Goal: Information Seeking & Learning: Learn about a topic

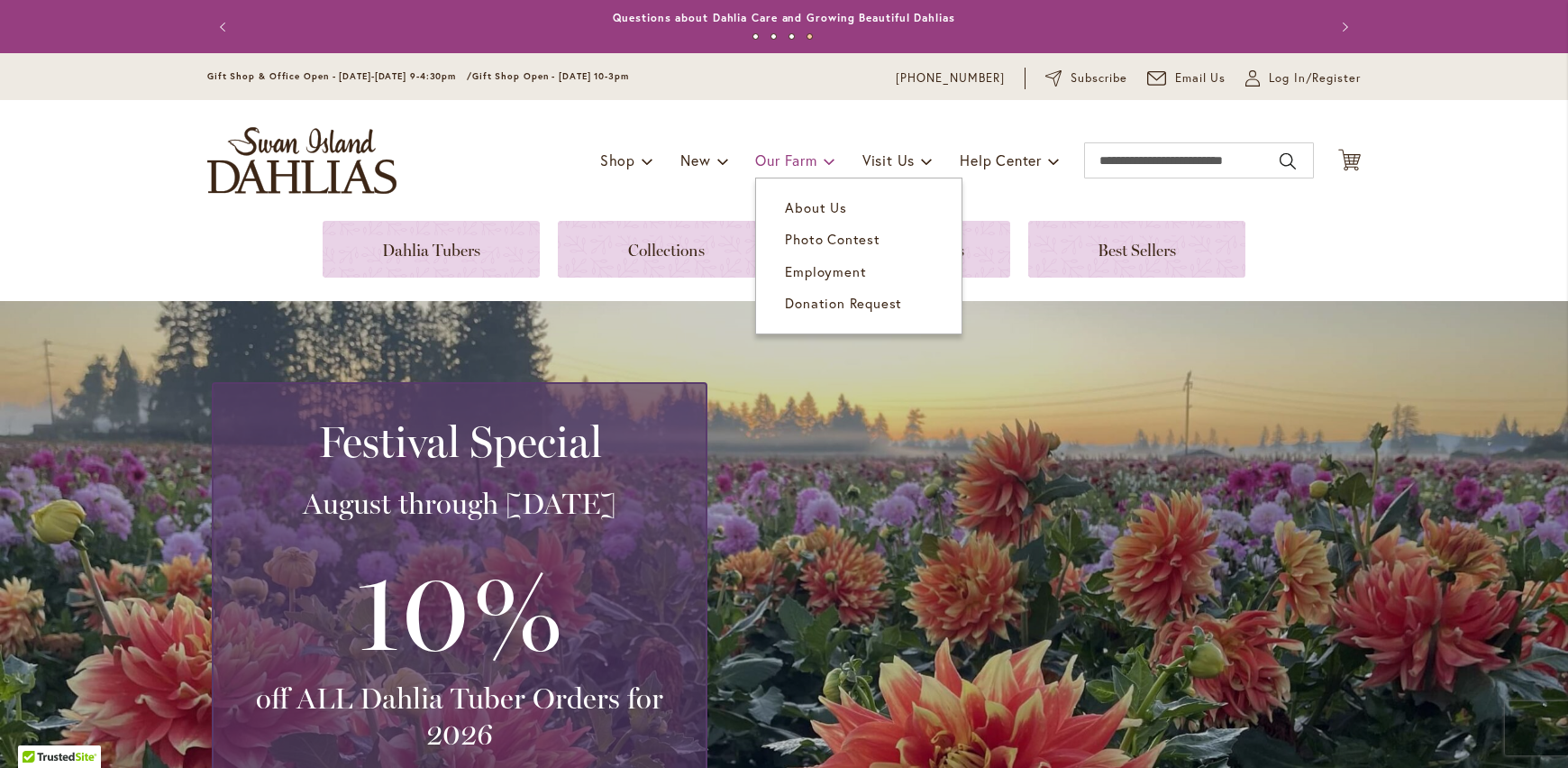
click at [787, 160] on span "Our Farm" at bounding box center [785, 159] width 61 height 19
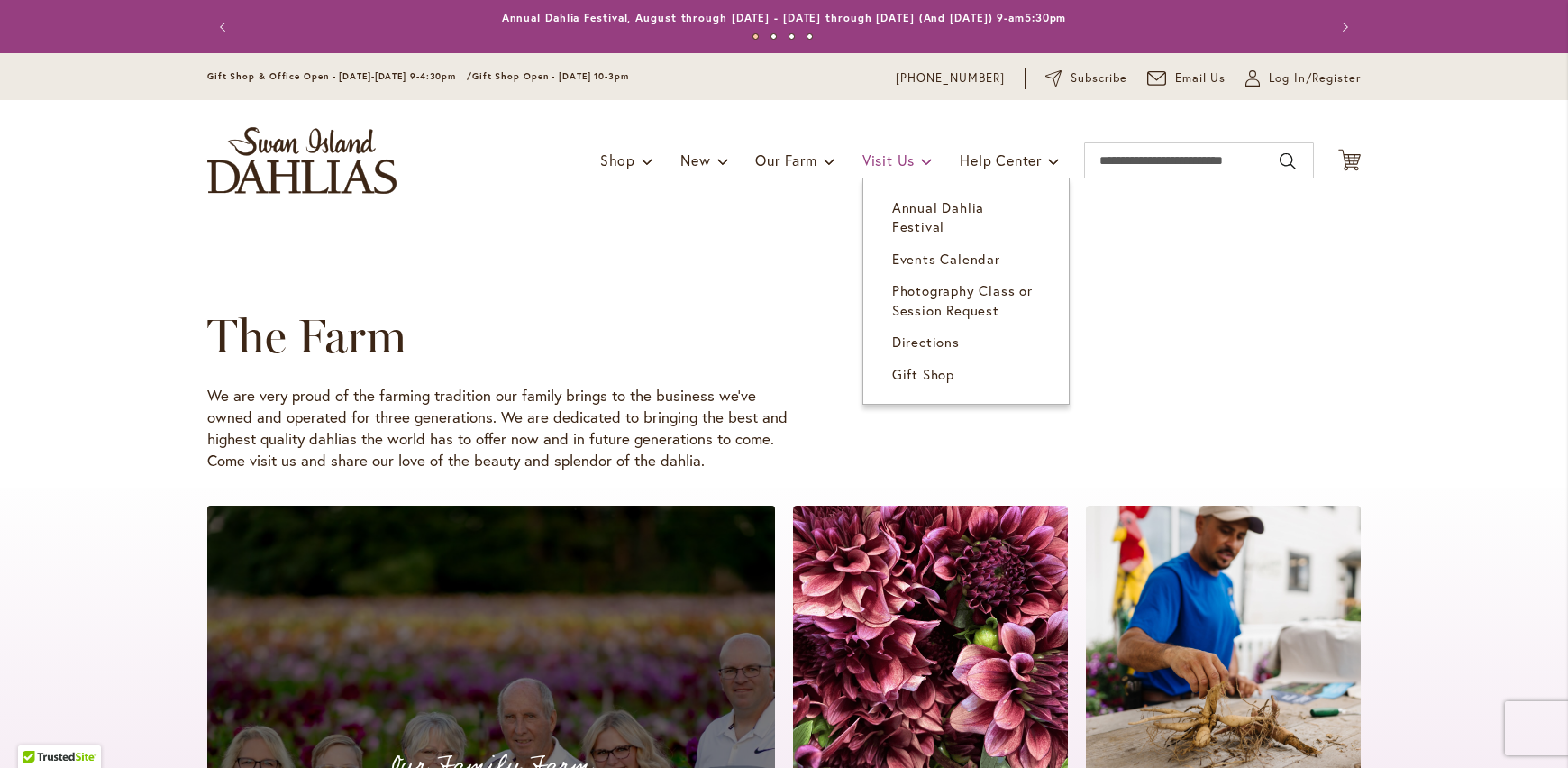
click at [880, 162] on span "Visit Us" at bounding box center [888, 159] width 52 height 19
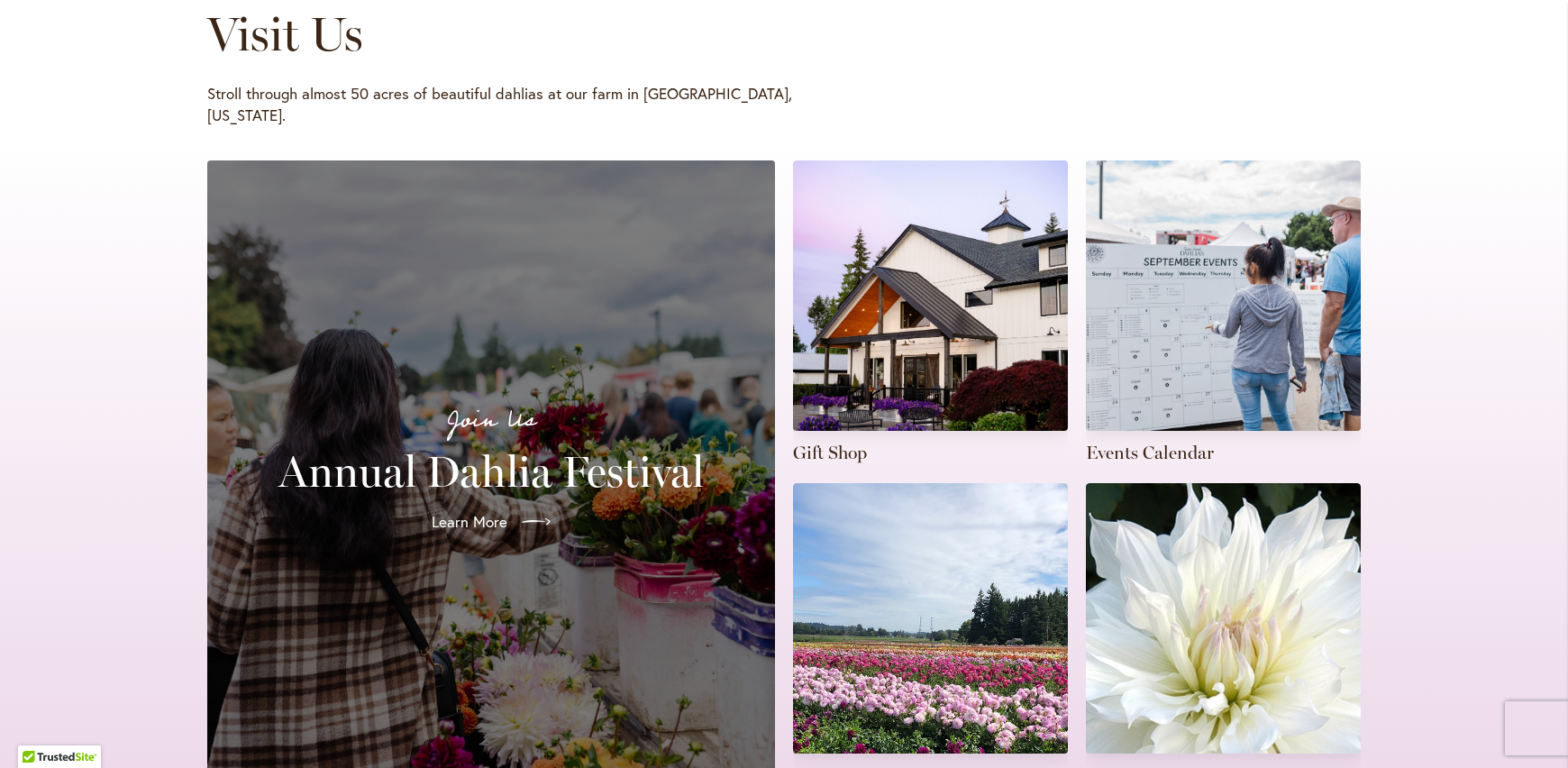
scroll to position [271, 0]
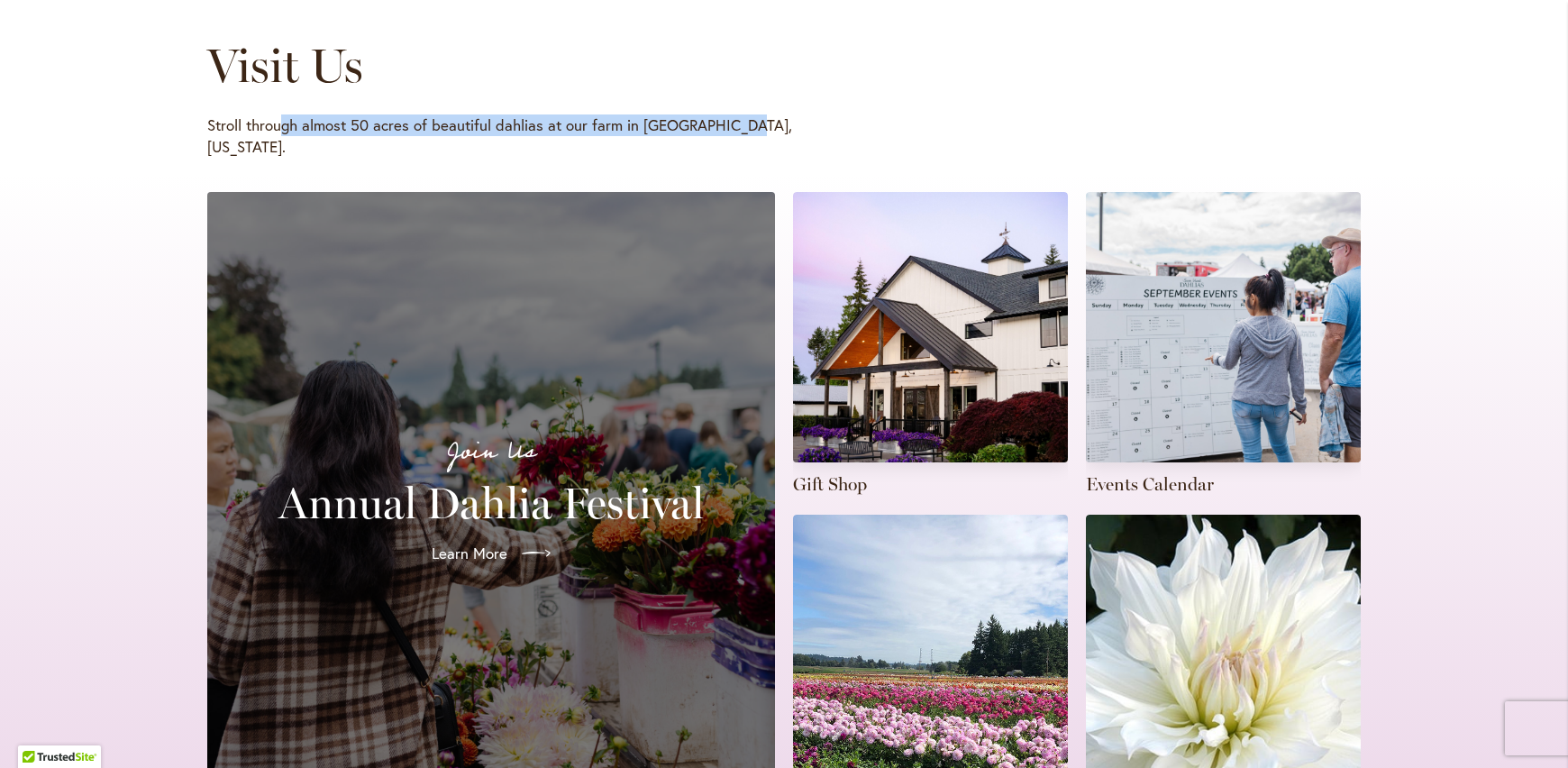
drag, startPoint x: 320, startPoint y: 125, endPoint x: 743, endPoint y: 113, distance: 423.2
click at [743, 113] on div "Visit Us Stroll through almost 50 acres of beautiful dahlias at our farm in Can…" at bounding box center [757, 98] width 1102 height 119
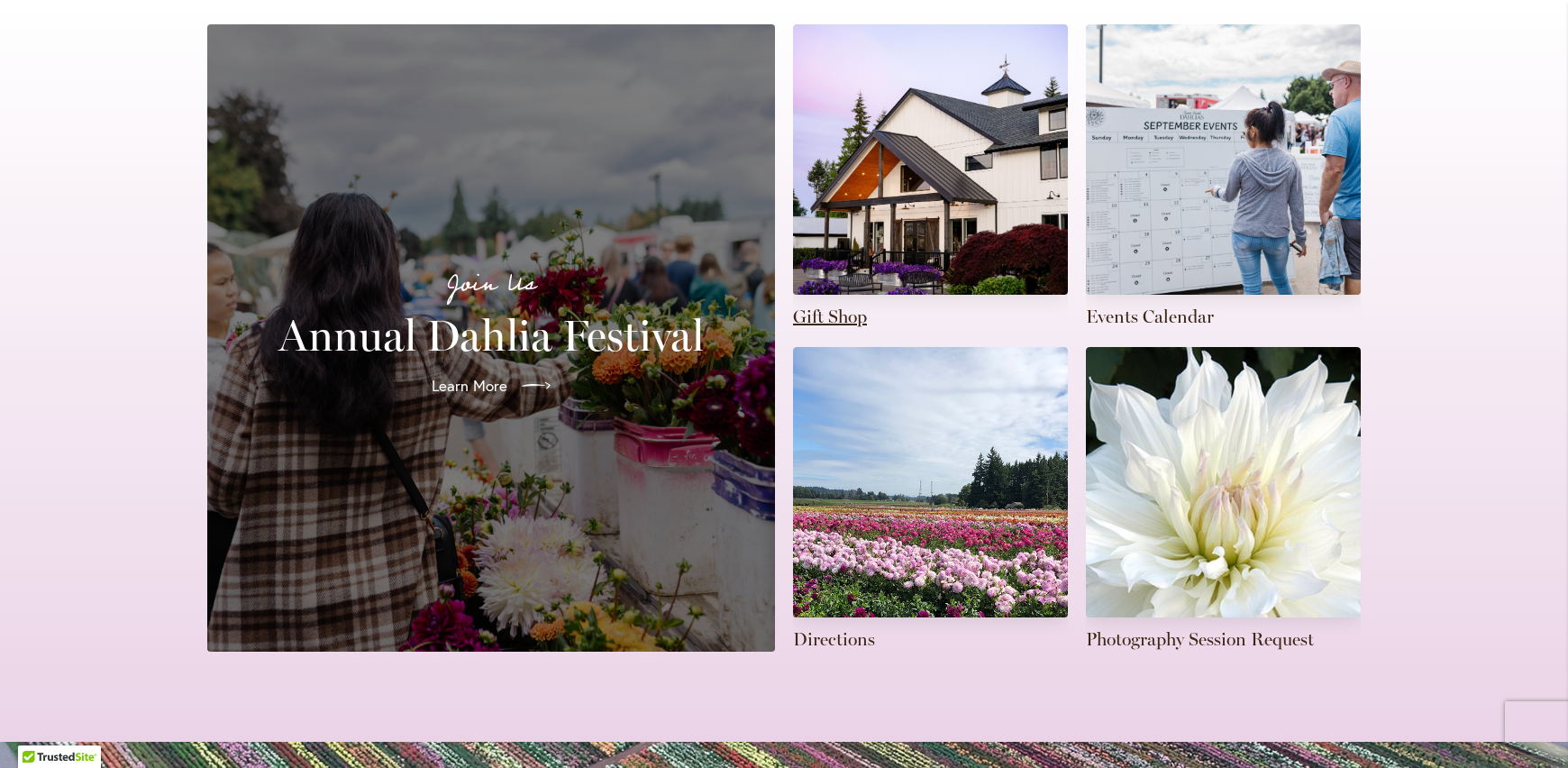
scroll to position [451, 0]
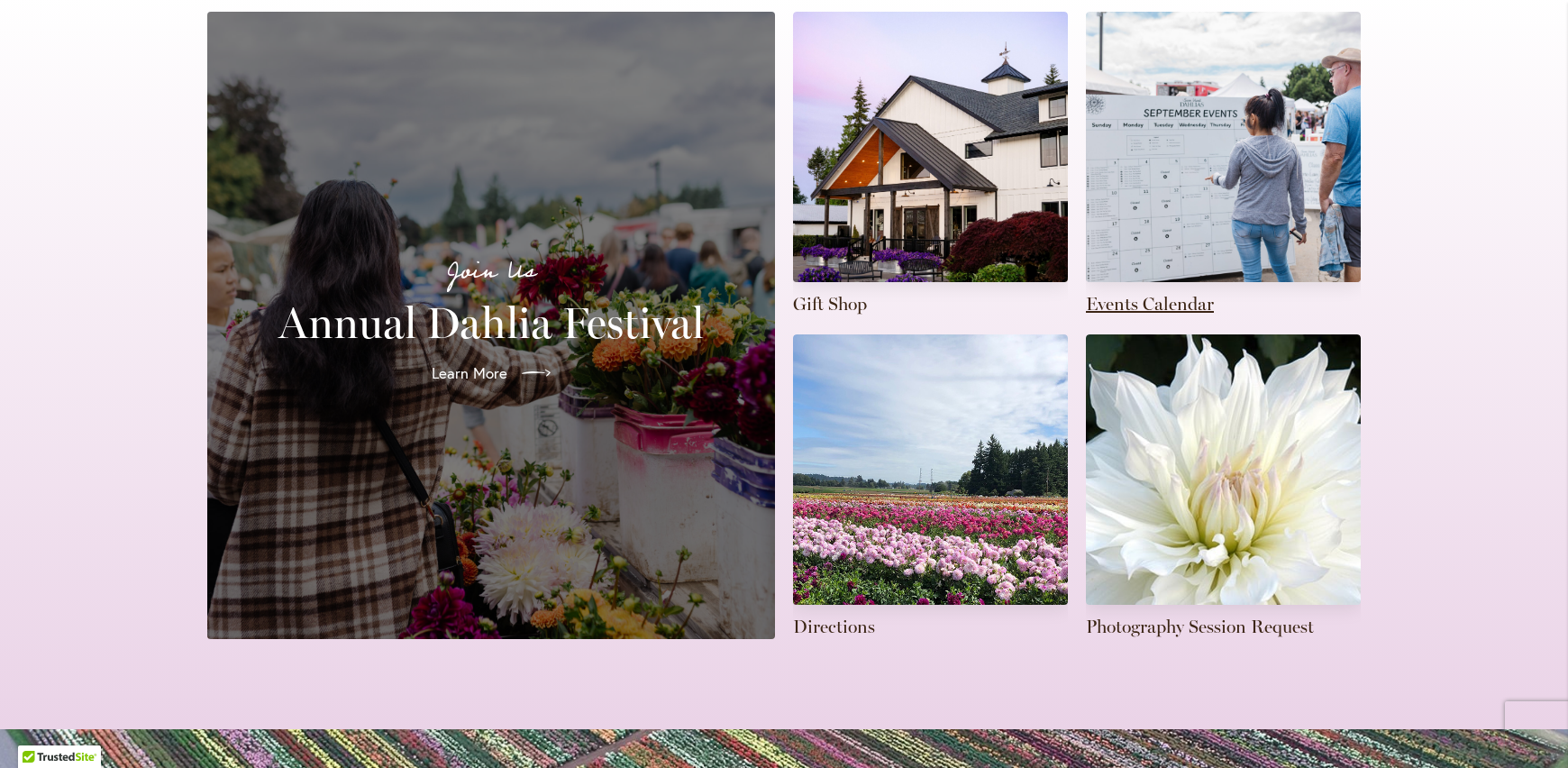
click at [1174, 284] on link at bounding box center [1224, 164] width 275 height 304
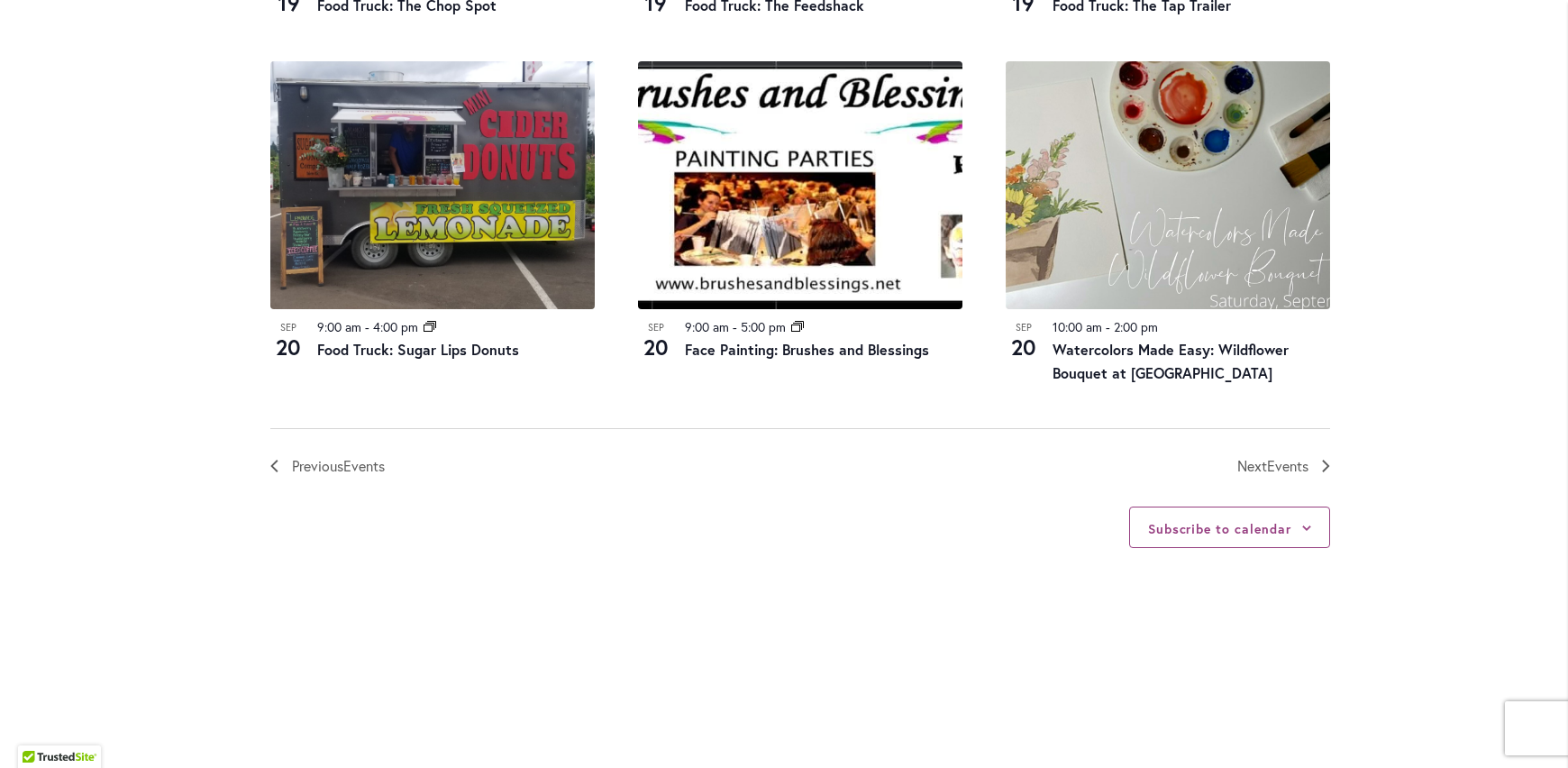
scroll to position [1982, 0]
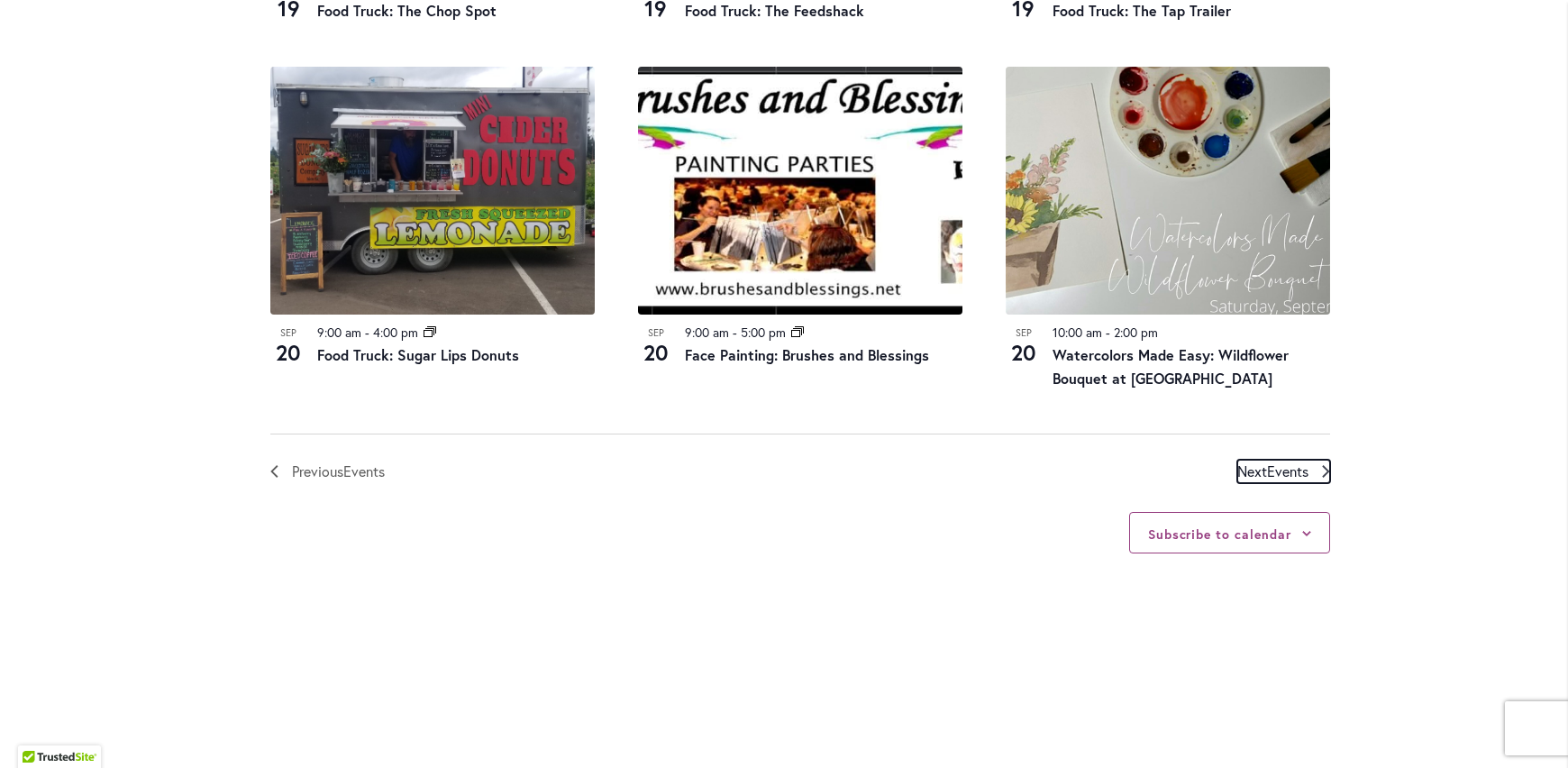
click at [1282, 470] on span "Events" at bounding box center [1287, 470] width 41 height 19
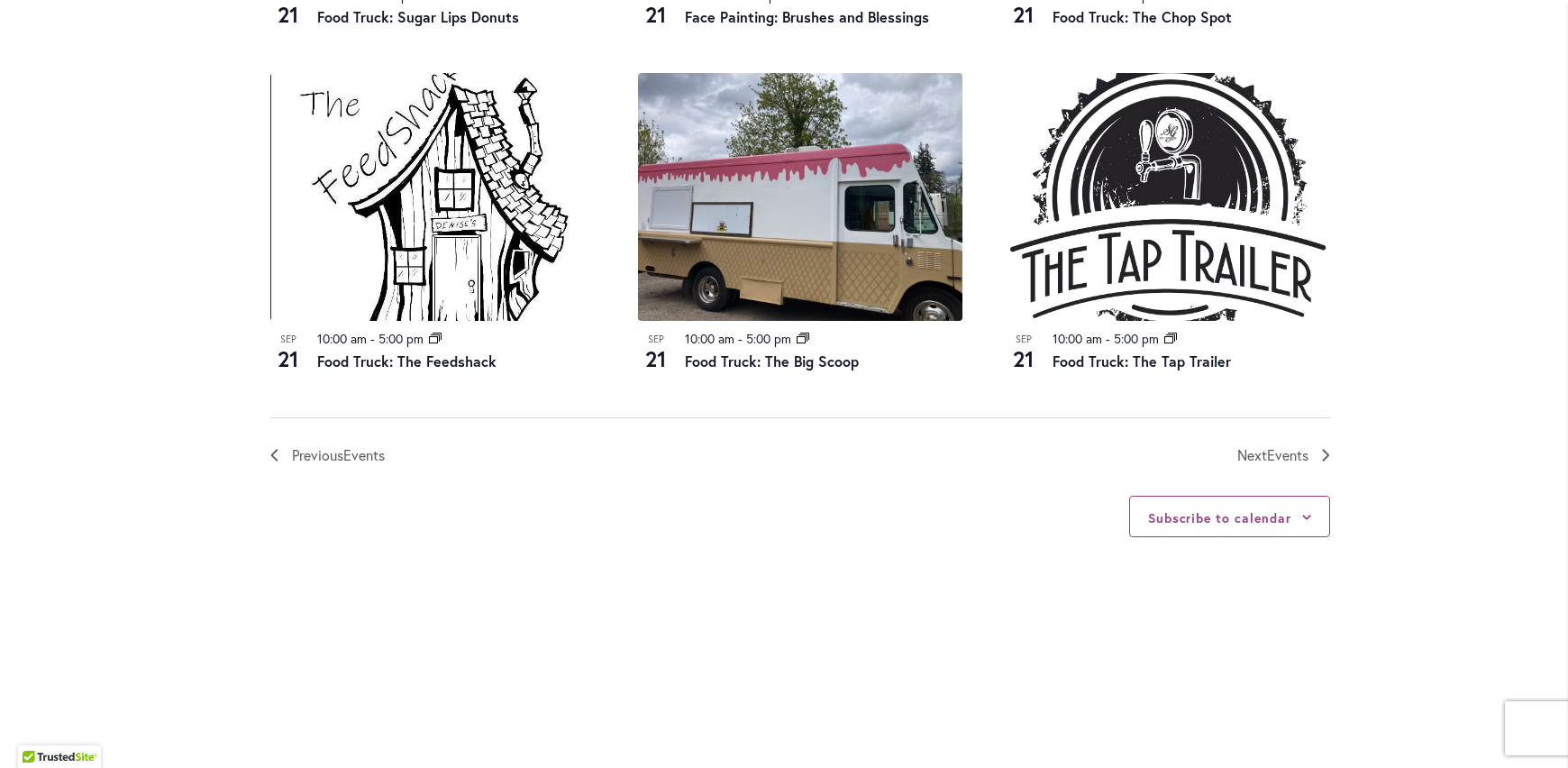
scroll to position [2060, 0]
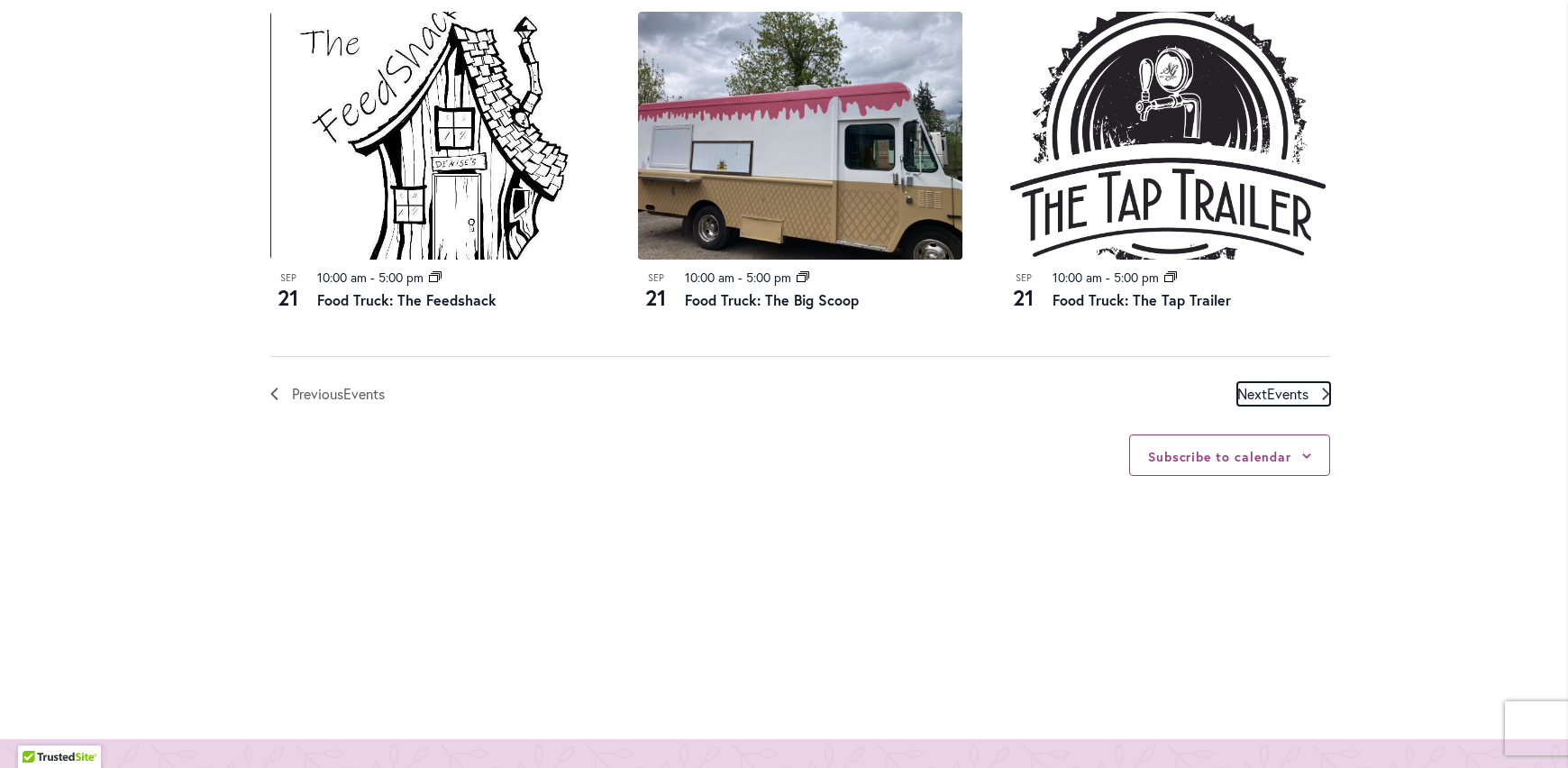
click at [1267, 400] on span "Events" at bounding box center [1287, 393] width 41 height 19
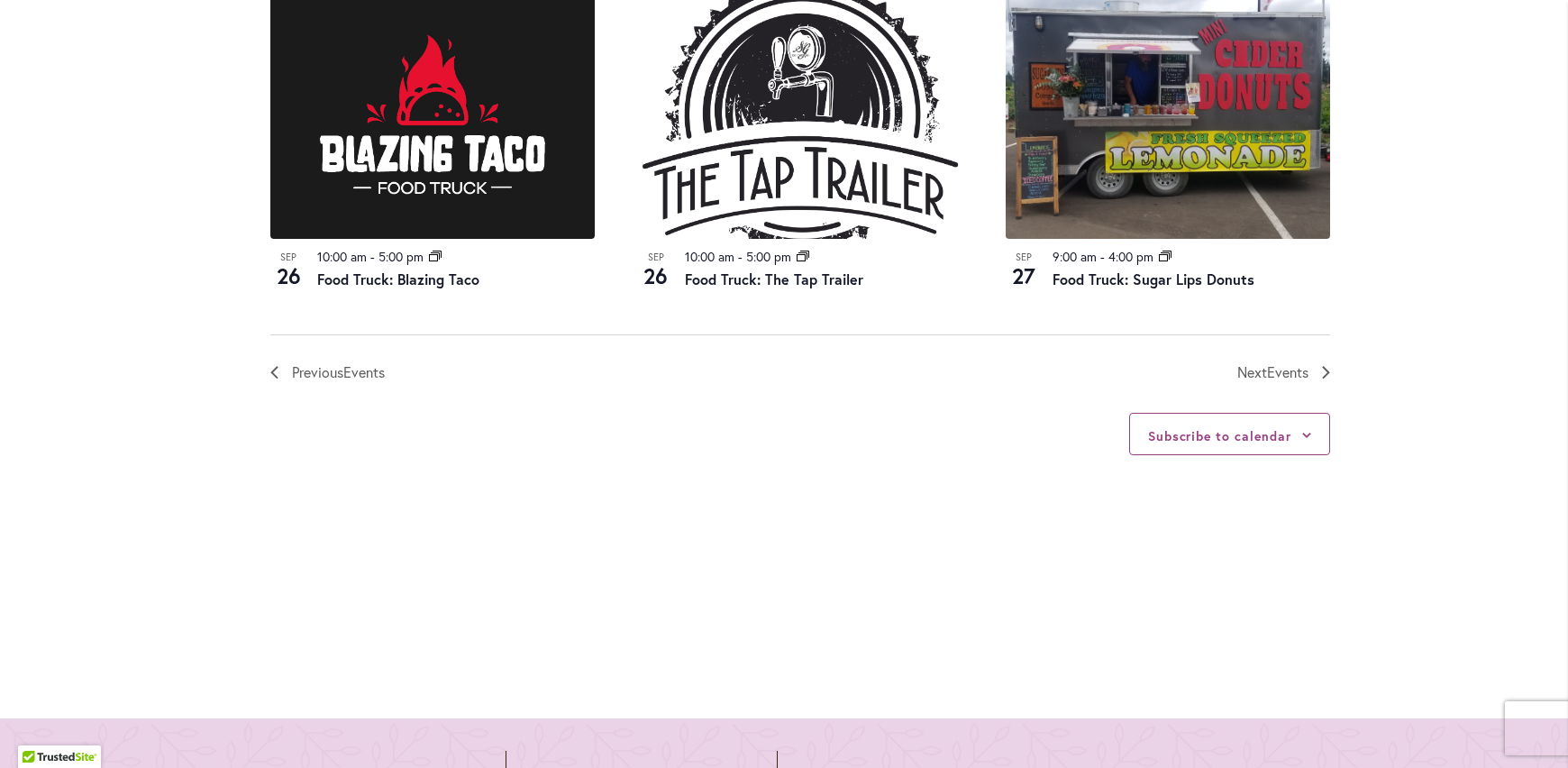
scroll to position [2150, 0]
click at [1307, 360] on link "Next Events" at bounding box center [1284, 372] width 93 height 24
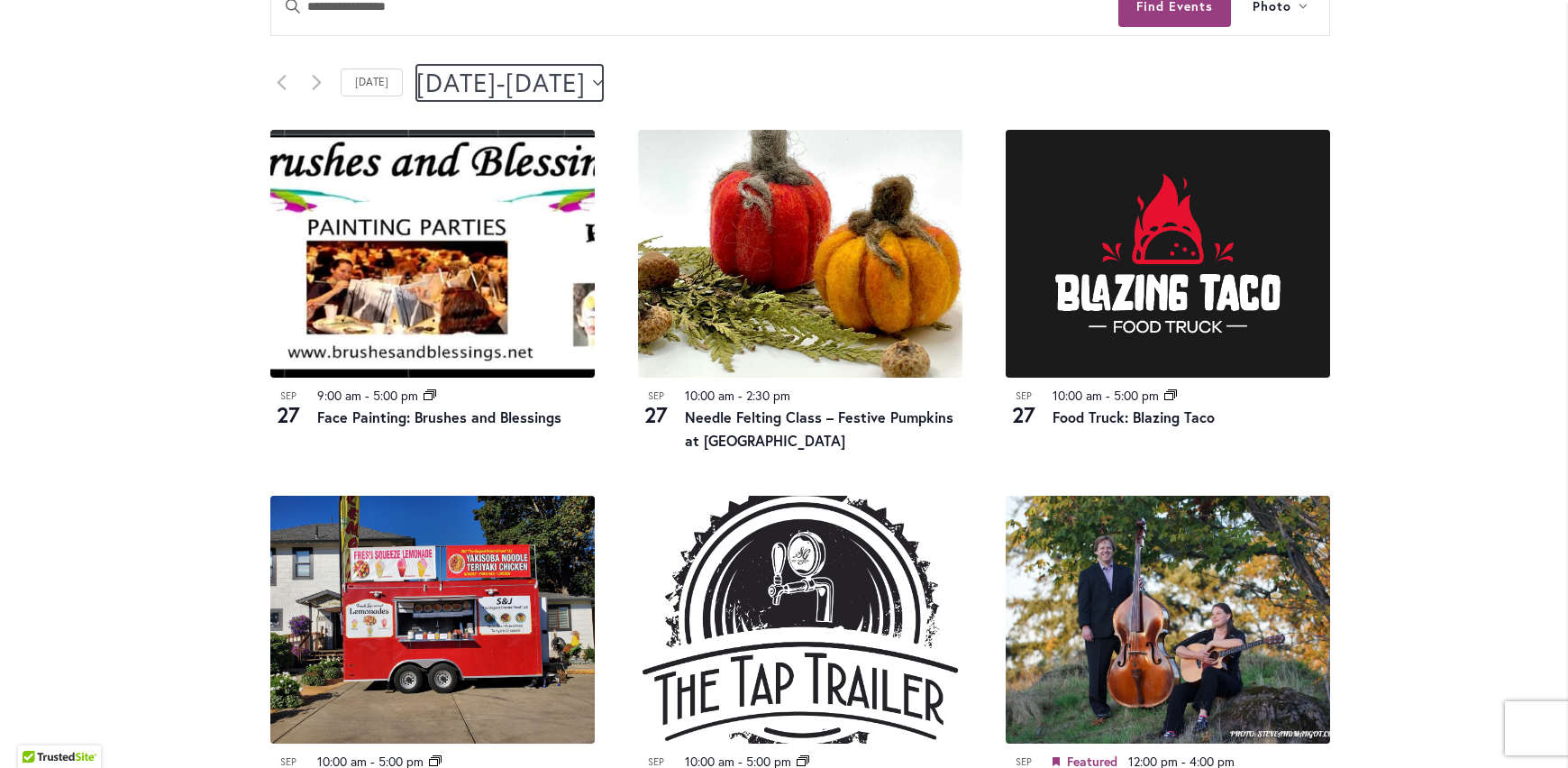
click at [603, 90] on button "9/27/2025 September 27 - 9/28/2025 September 28" at bounding box center [509, 83] width 187 height 36
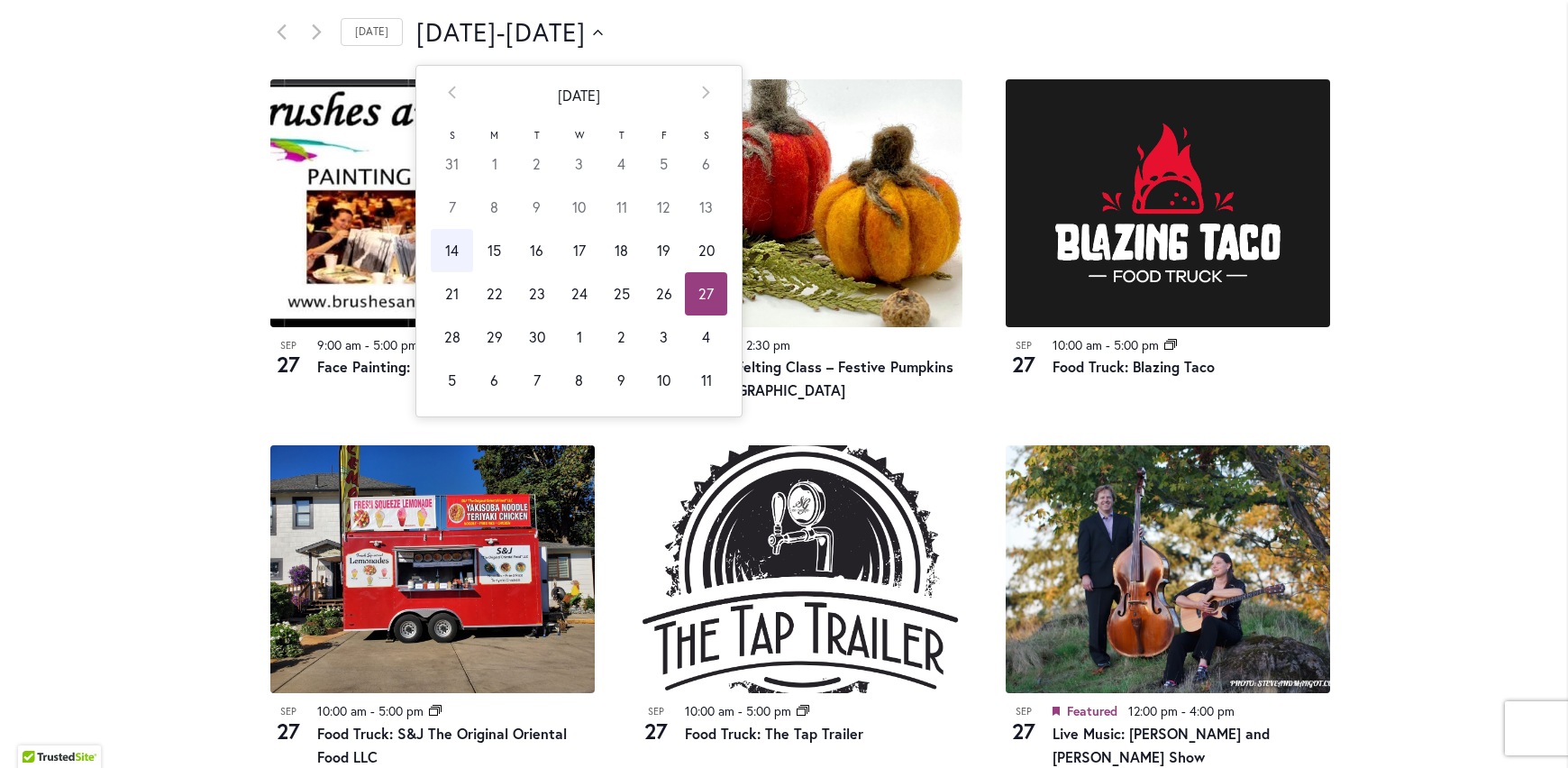
scroll to position [978, 0]
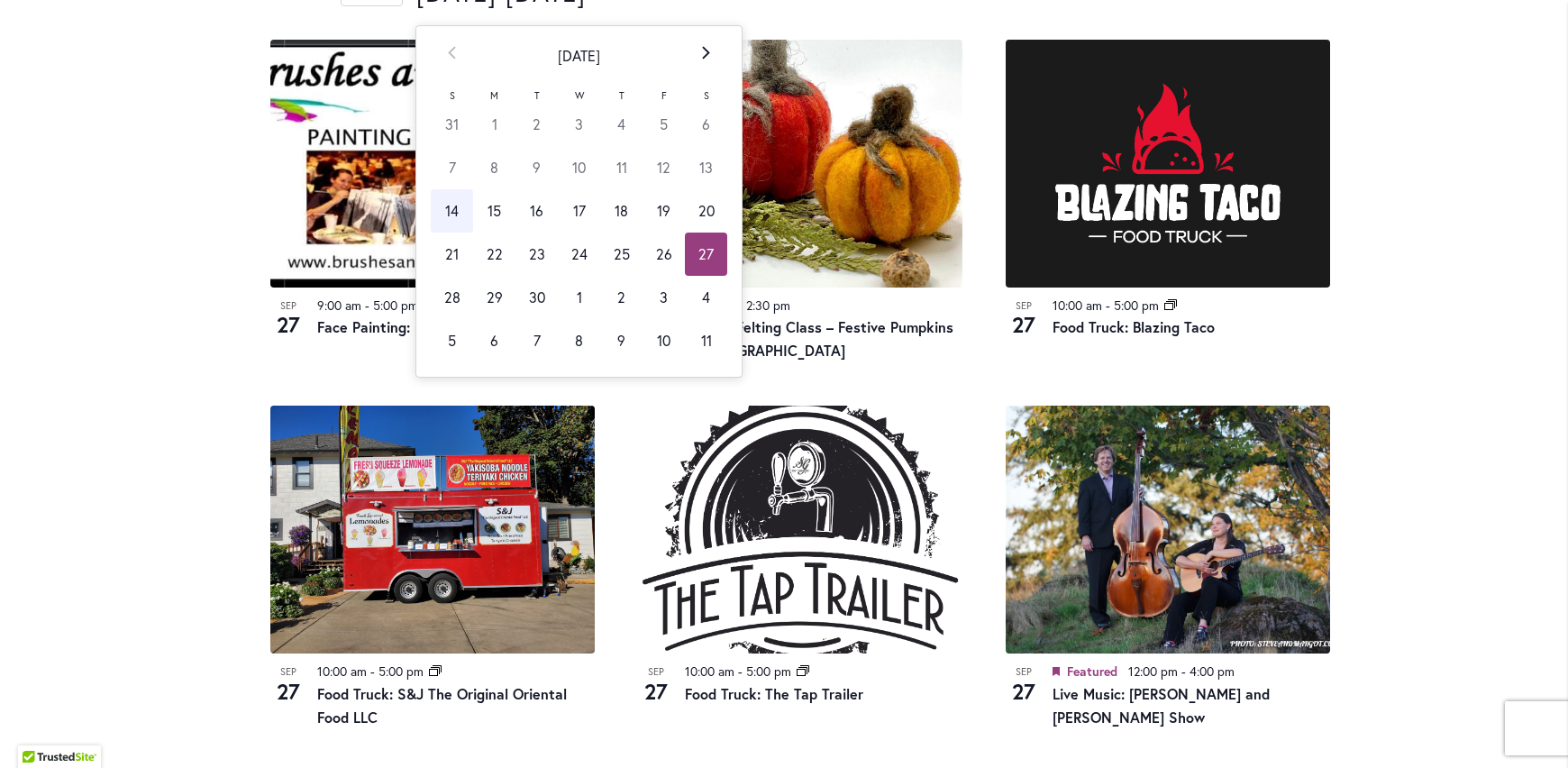
click at [697, 43] on th "Next" at bounding box center [706, 56] width 42 height 59
click at [433, 49] on th "Prev" at bounding box center [452, 56] width 42 height 59
click at [442, 210] on td "12" at bounding box center [452, 210] width 42 height 43
type input "**********"
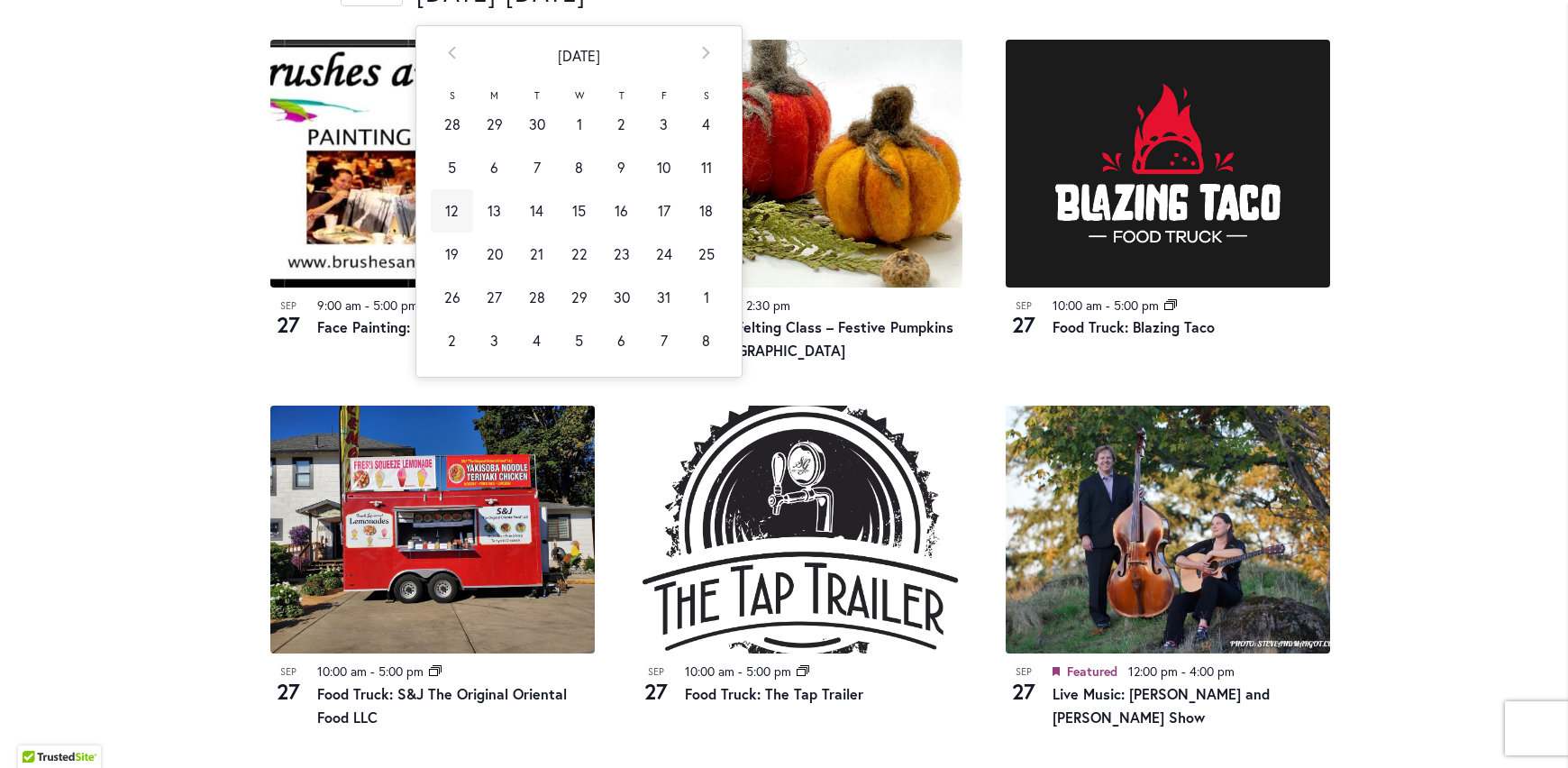
scroll to position [0, 77]
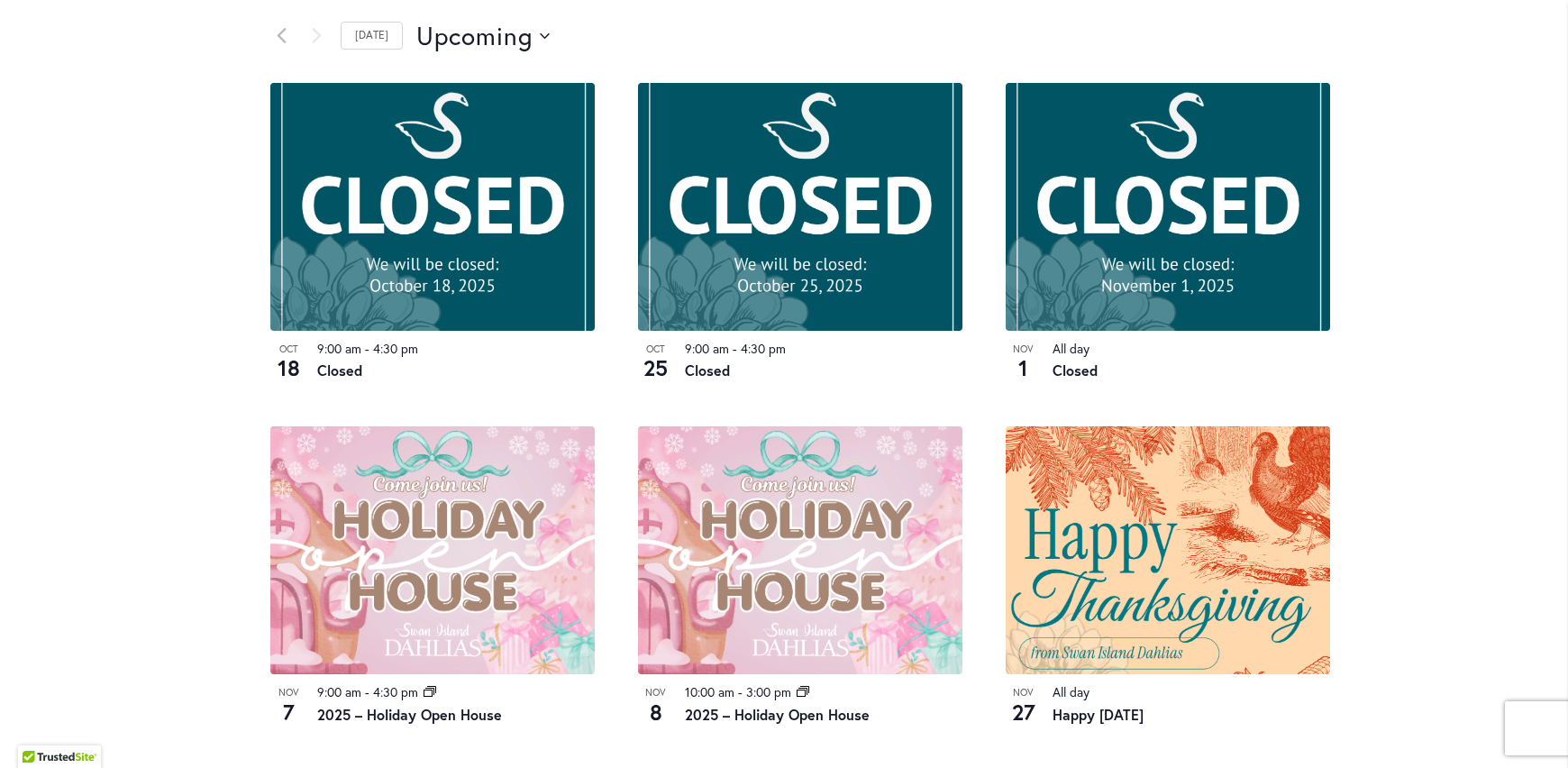
scroll to position [953, 0]
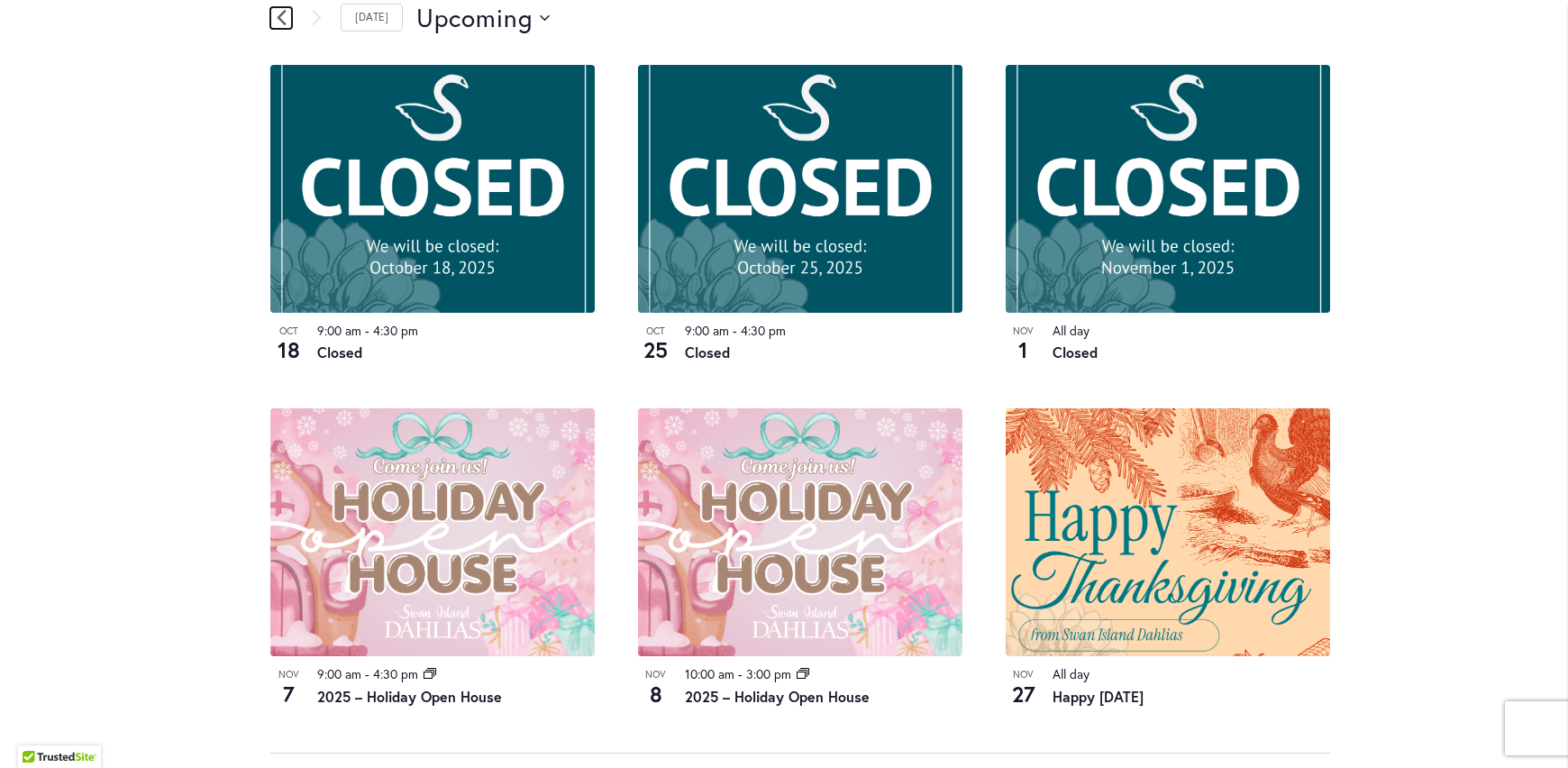
click at [271, 25] on link "Previous Events" at bounding box center [282, 18] width 22 height 22
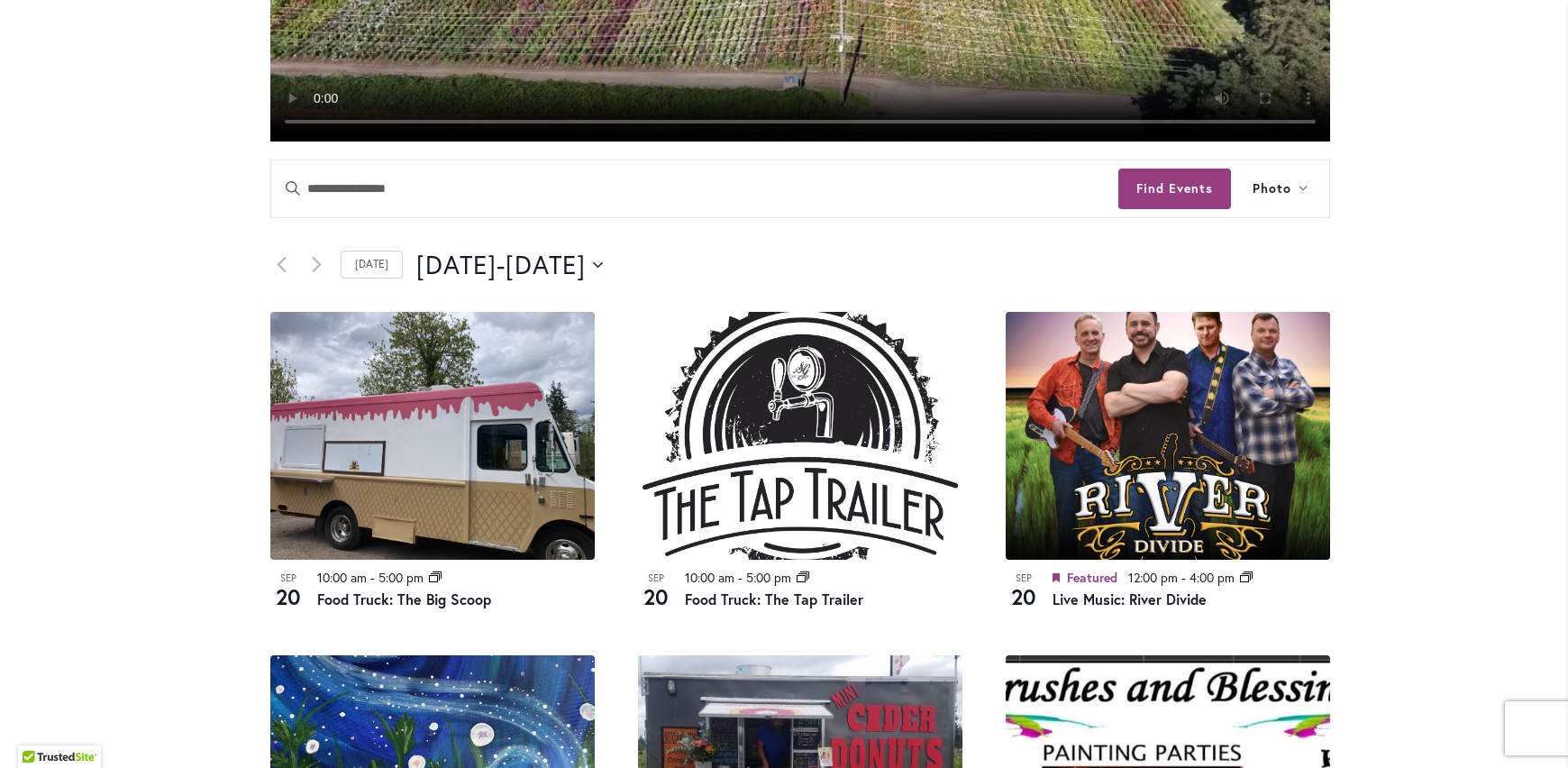
scroll to position [593, 0]
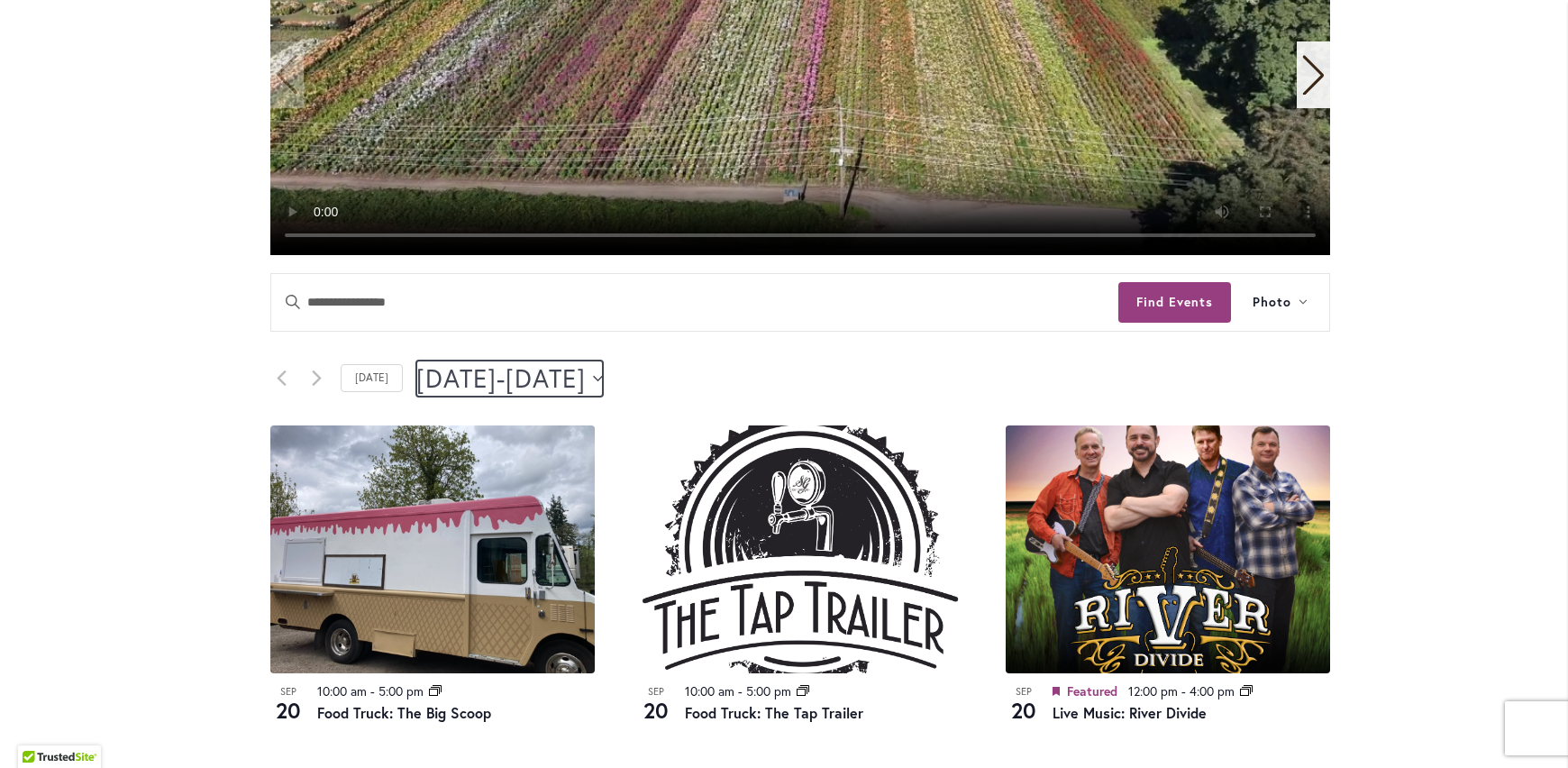
click at [586, 375] on span "September 21" at bounding box center [546, 379] width 80 height 36
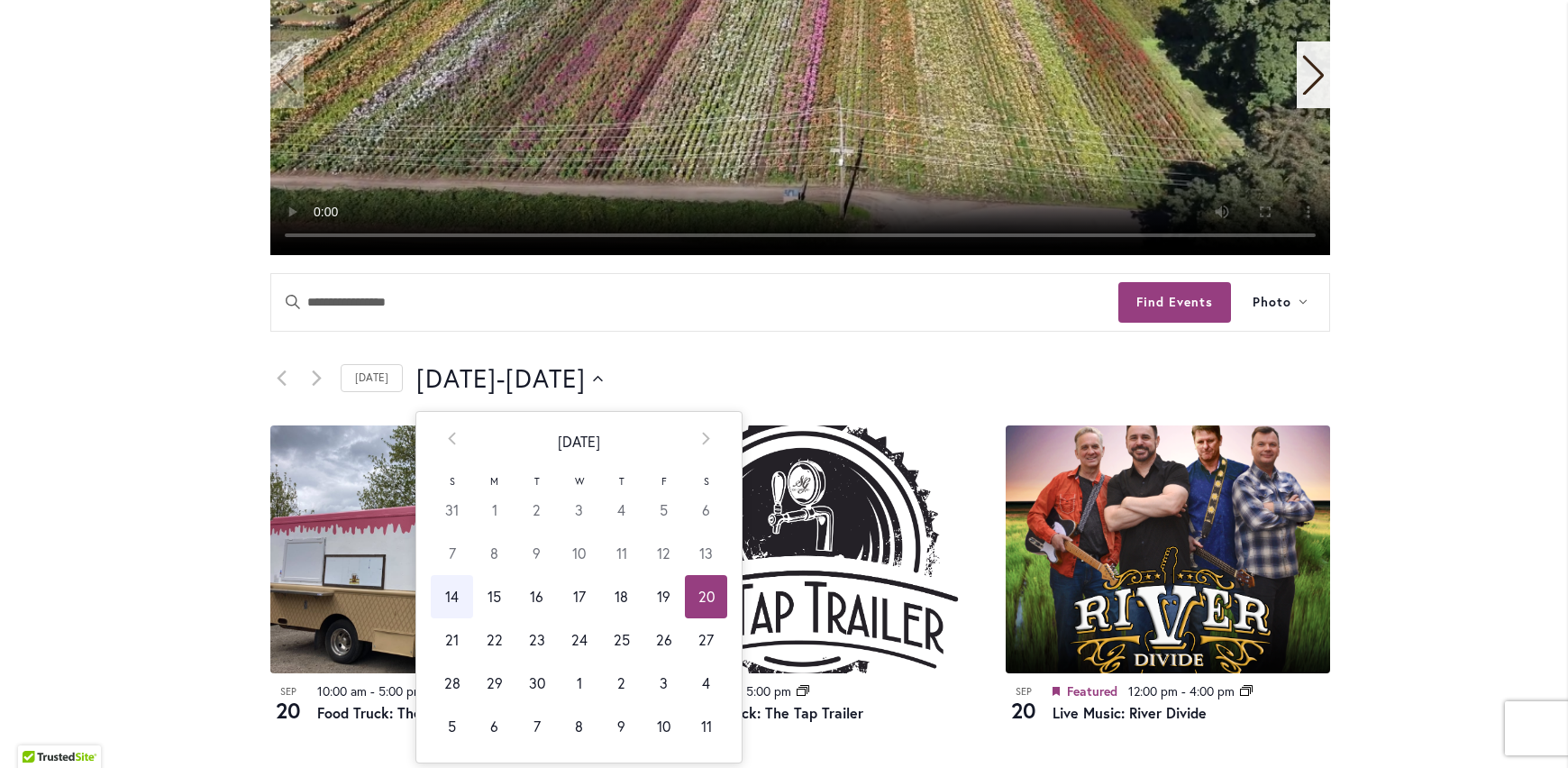
click at [436, 677] on td "28" at bounding box center [452, 682] width 42 height 43
type input "*********"
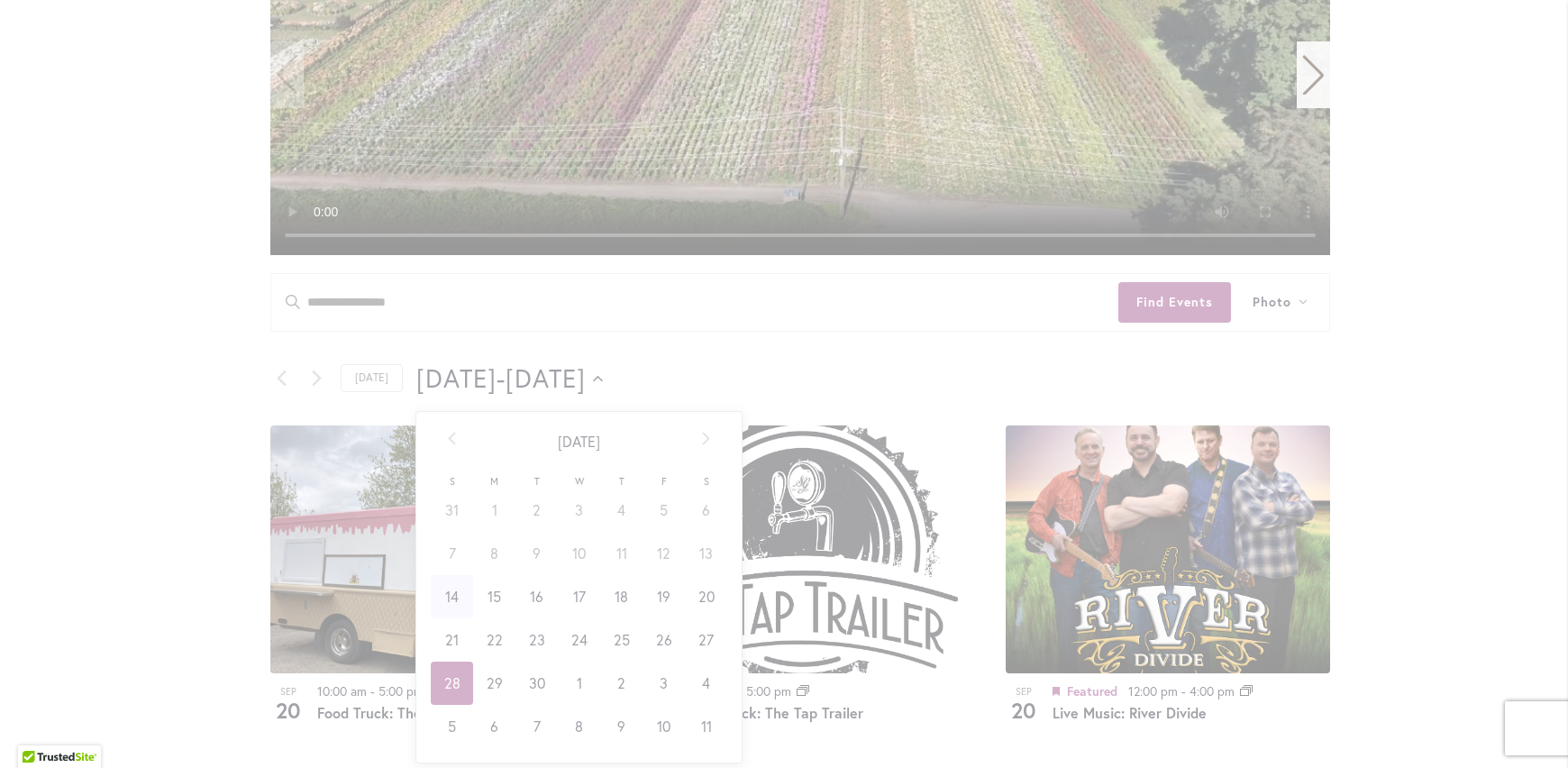
scroll to position [0, 73]
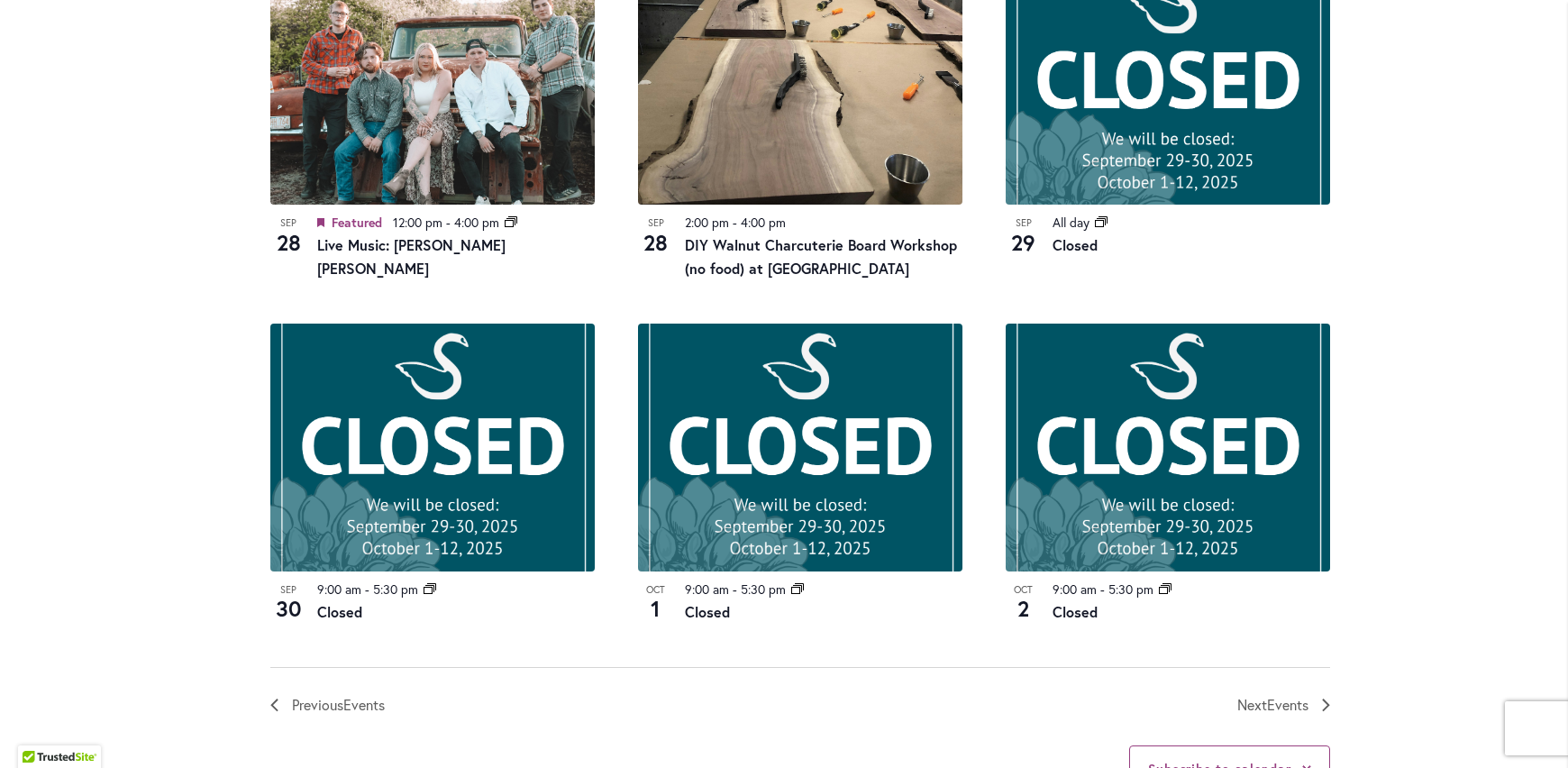
scroll to position [1854, 0]
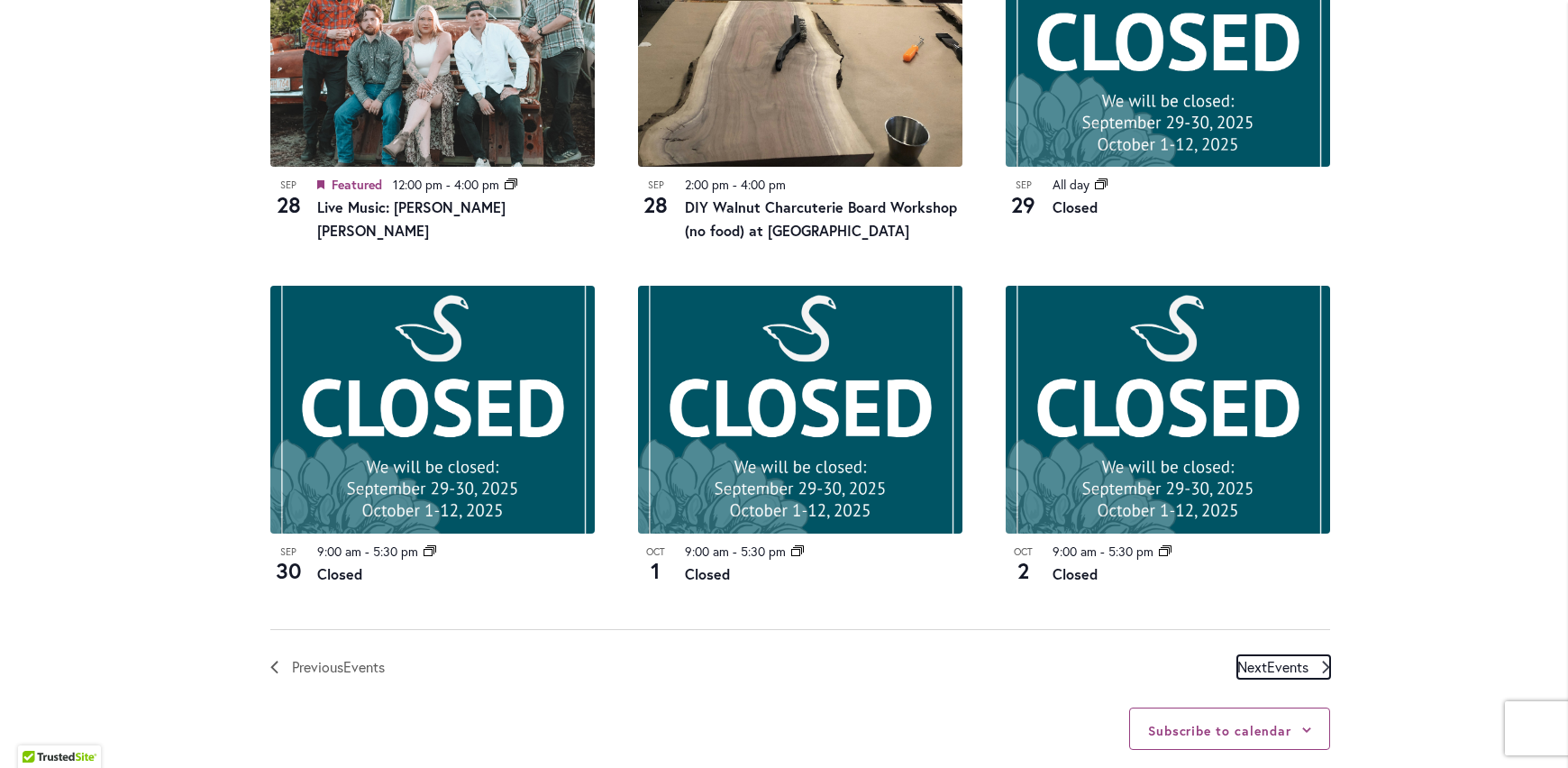
click at [1267, 657] on span "Events" at bounding box center [1287, 666] width 41 height 19
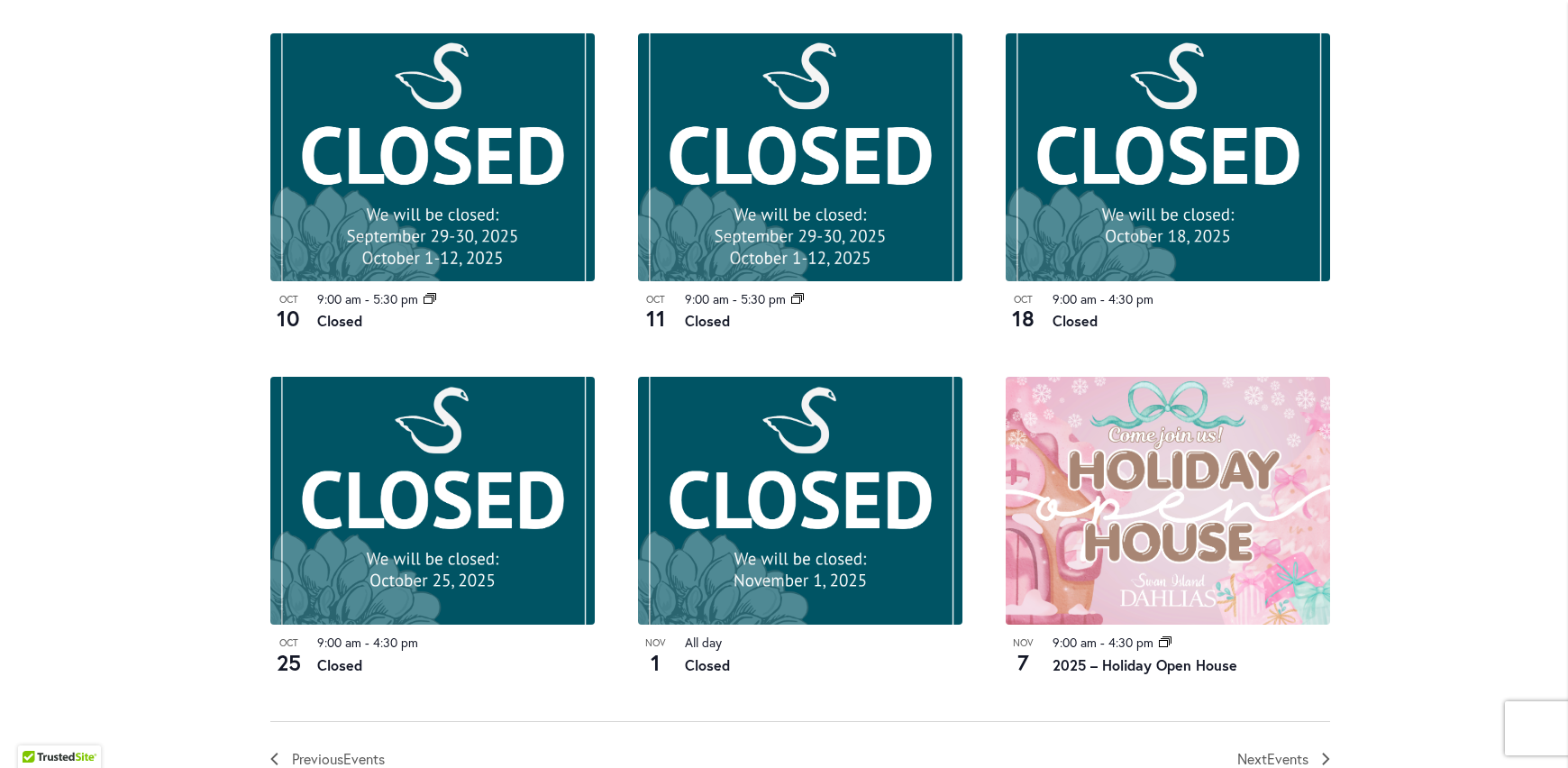
scroll to position [1674, 0]
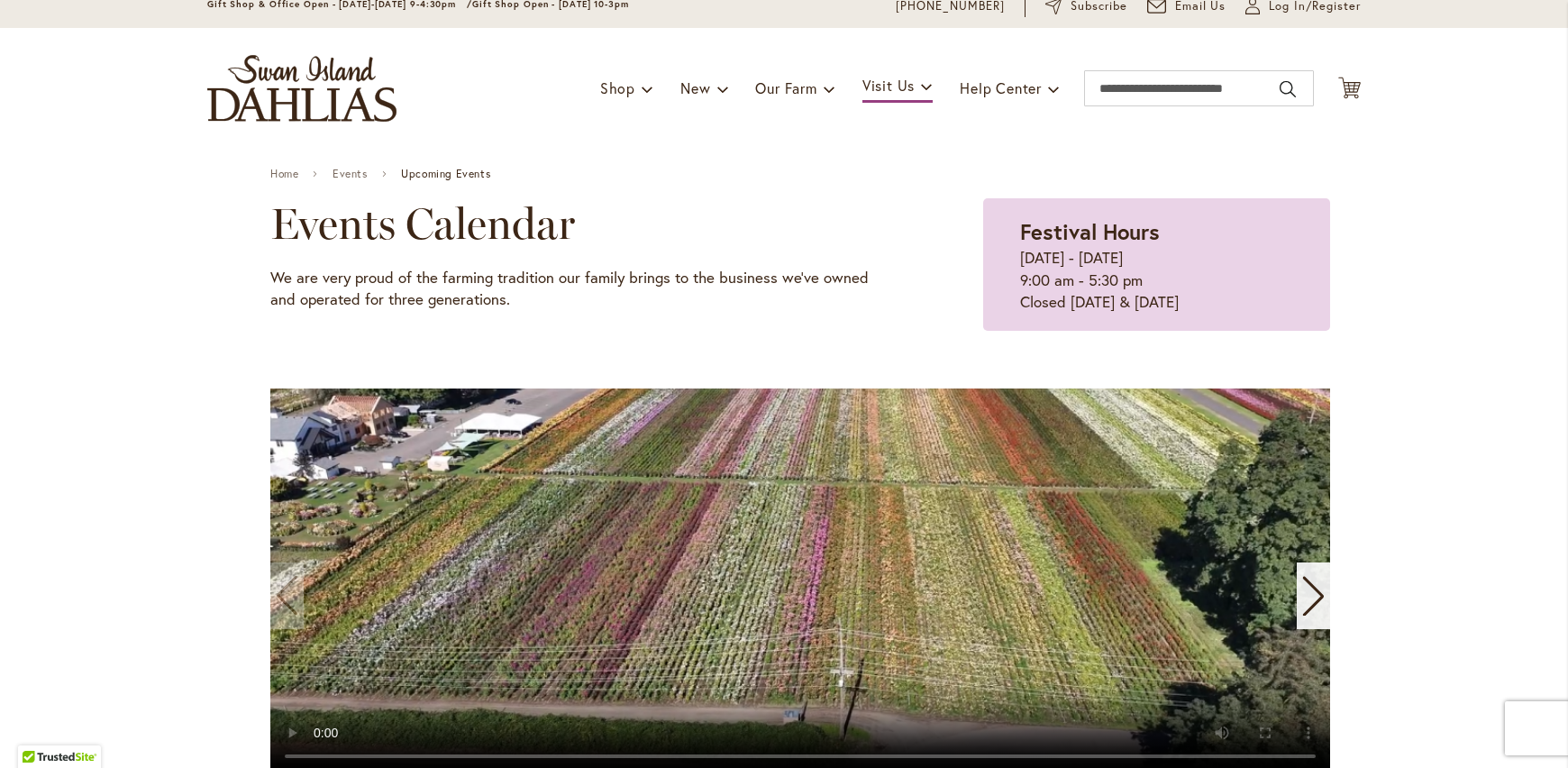
scroll to position [52, 0]
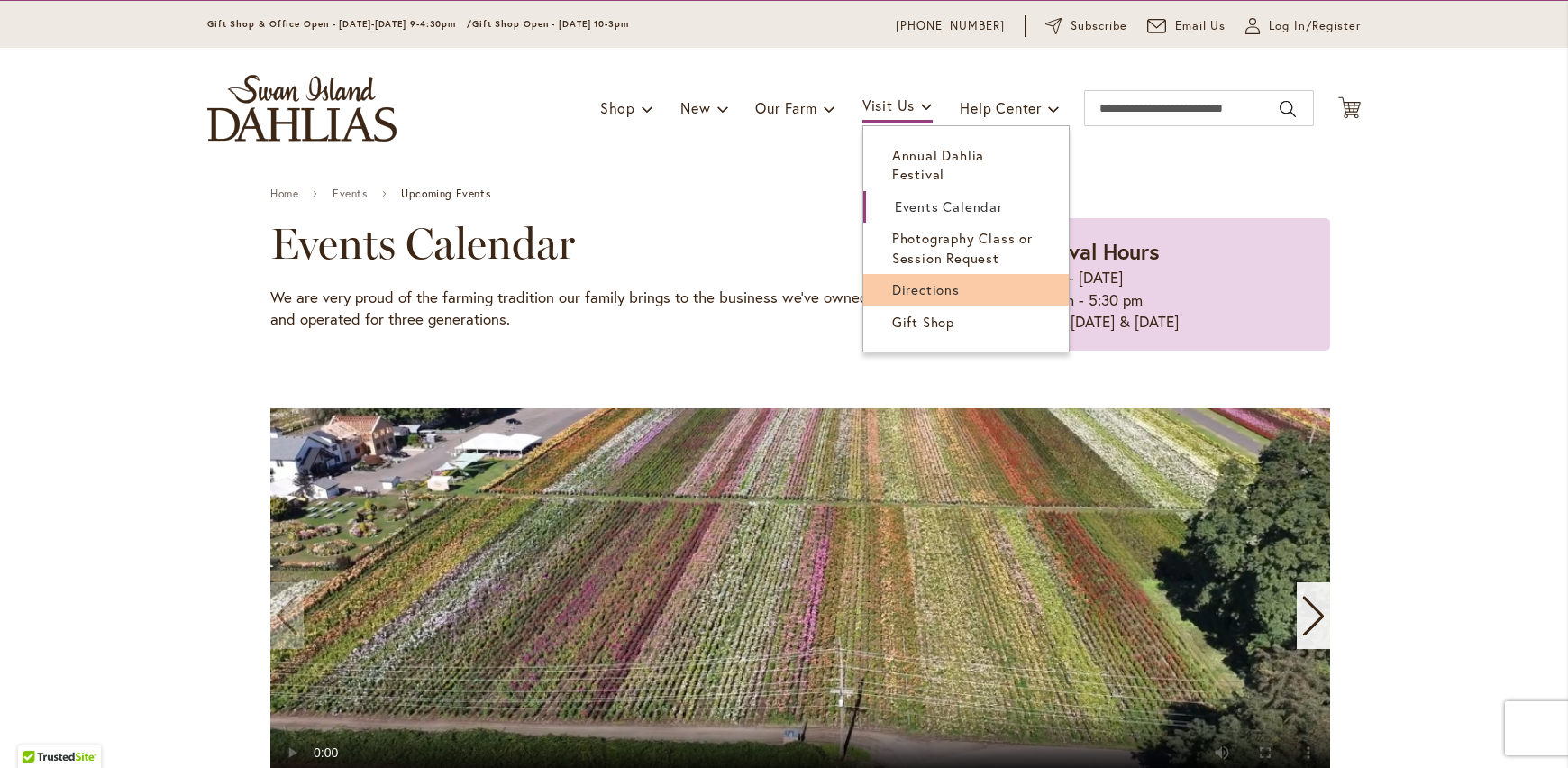
click at [929, 281] on span "Directions" at bounding box center [926, 290] width 67 height 18
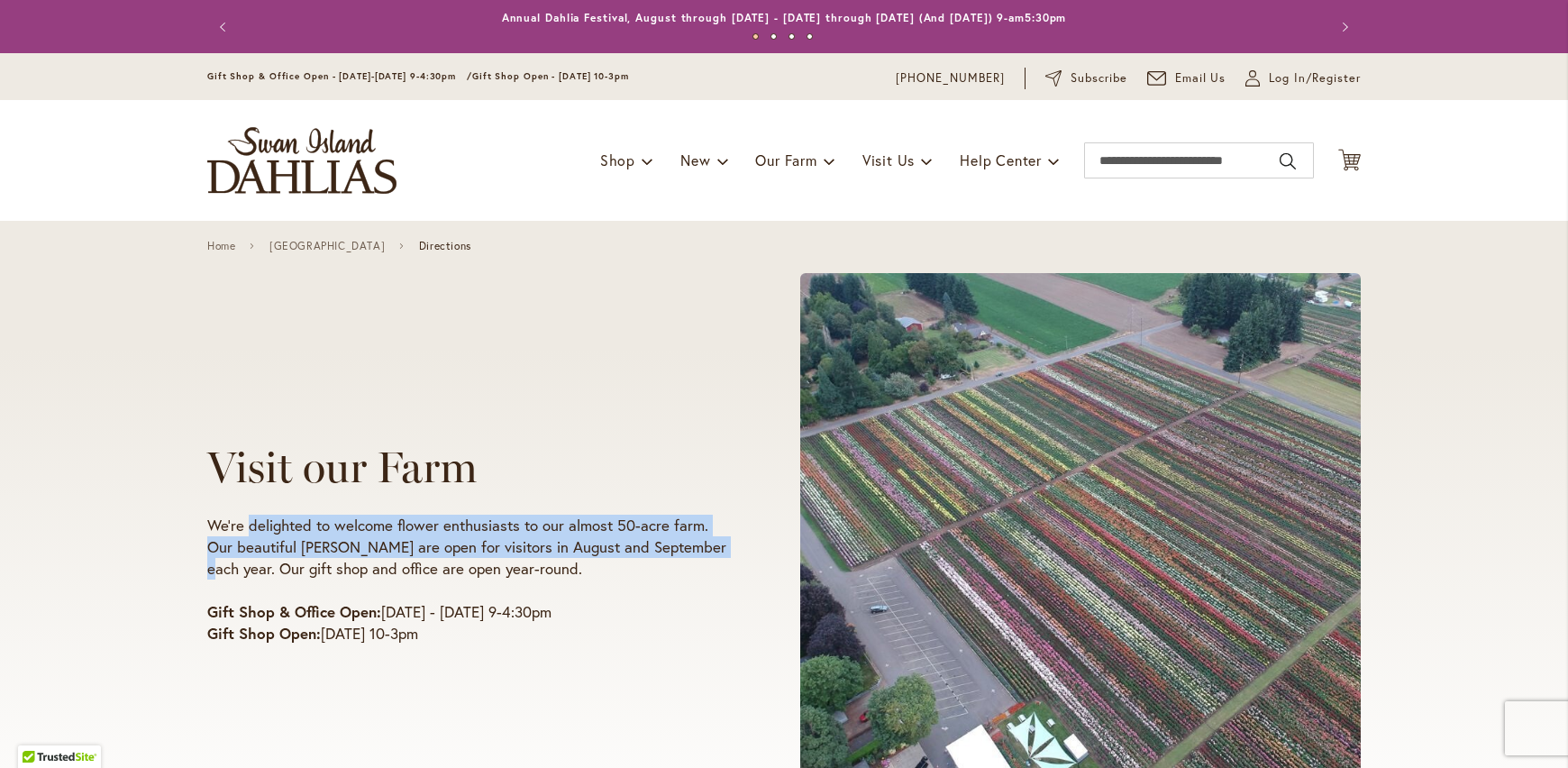
drag, startPoint x: 240, startPoint y: 524, endPoint x: 694, endPoint y: 543, distance: 454.4
click at [694, 543] on p "We're delighted to welcome flower enthusiasts to our almost 50-acre farm. Our b…" at bounding box center [469, 547] width 525 height 65
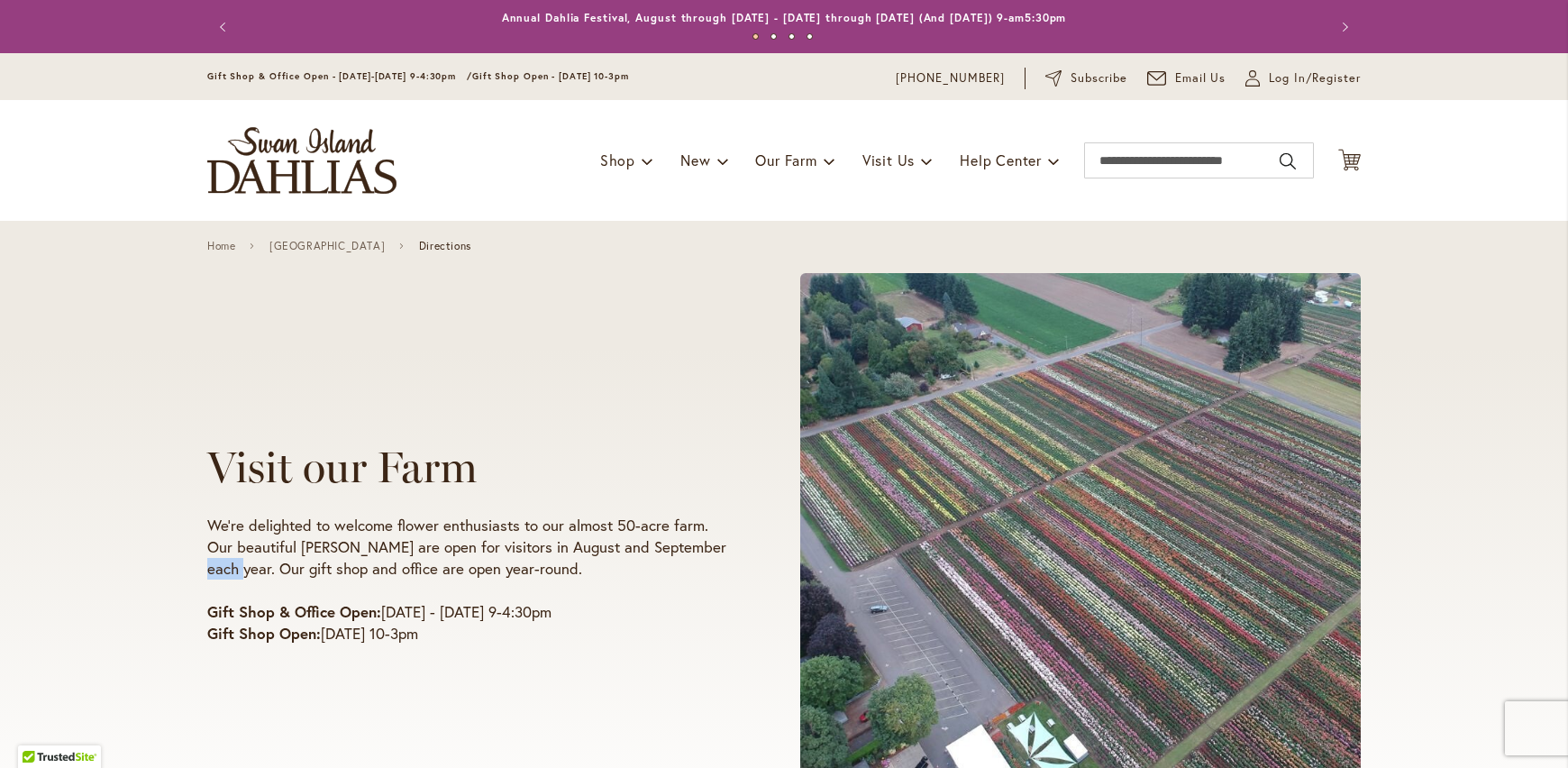
click at [694, 543] on p "We're delighted to welcome flower enthusiasts to our almost 50-acre farm. Our b…" at bounding box center [469, 547] width 525 height 65
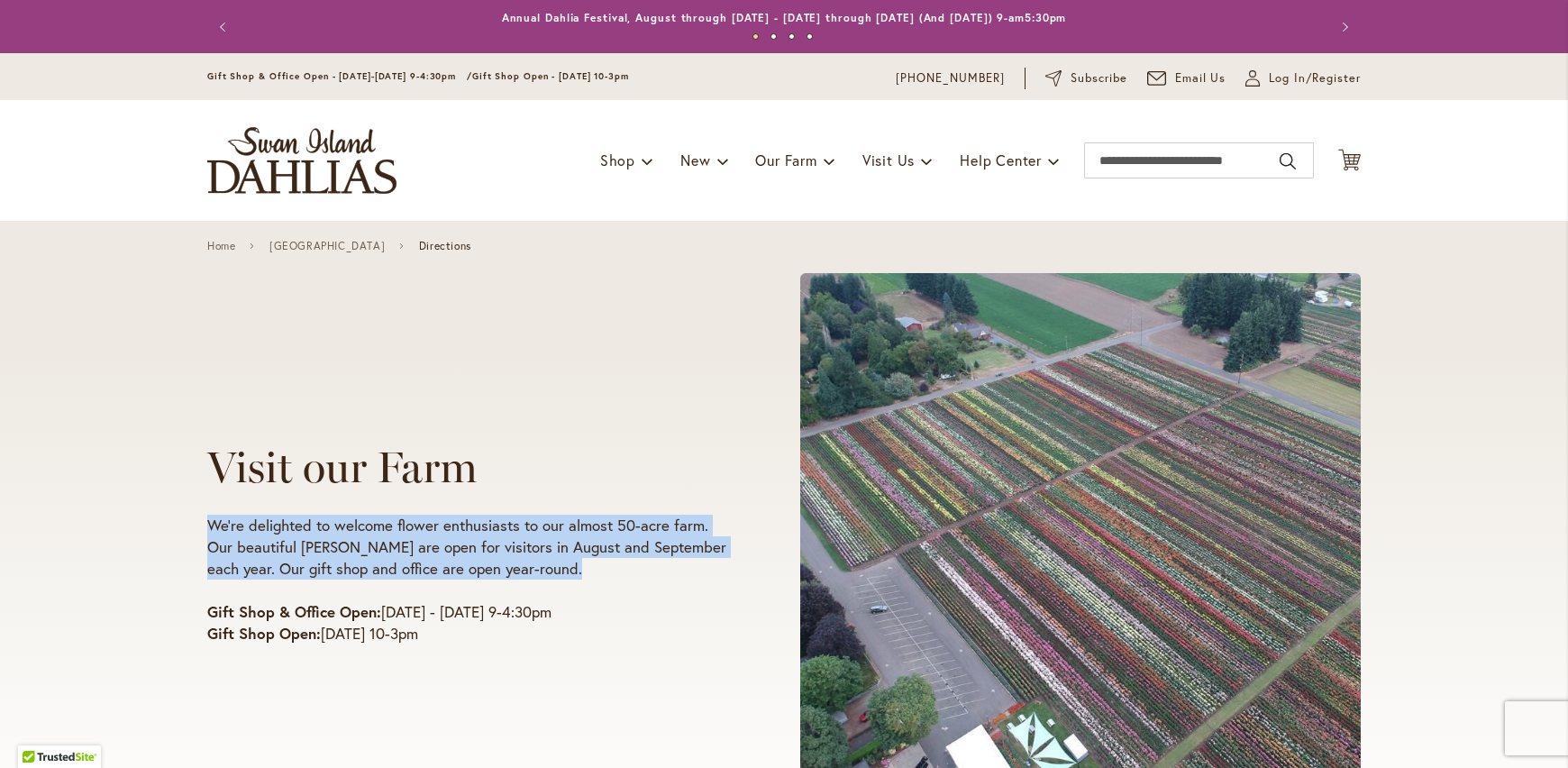
click at [694, 543] on p "We're delighted to welcome flower enthusiasts to our almost 50-acre farm. Our b…" at bounding box center [469, 547] width 525 height 65
